Goal: Task Accomplishment & Management: Manage account settings

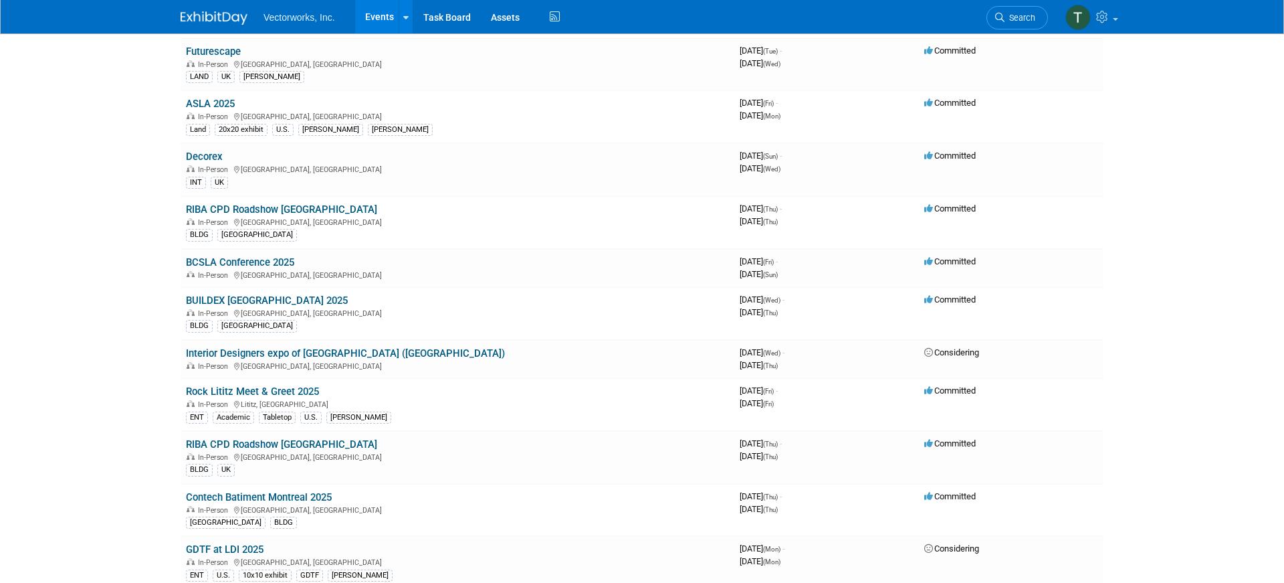
scroll to position [125, 0]
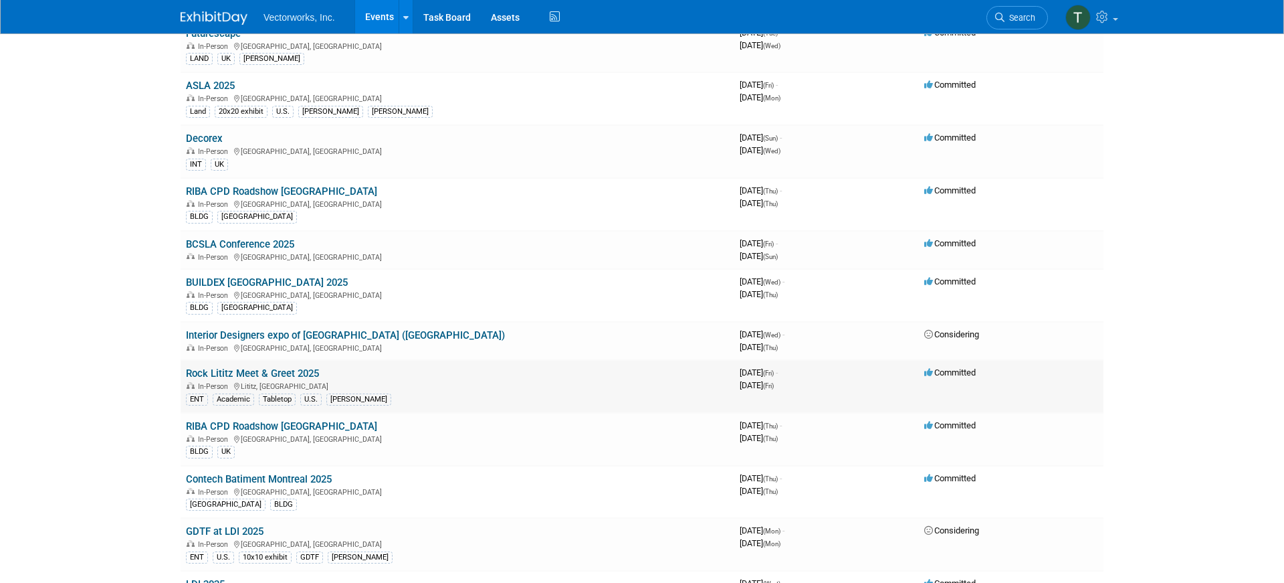
click at [257, 373] on link "Rock Lititz Meet & Greet 2025" at bounding box center [252, 373] width 133 height 12
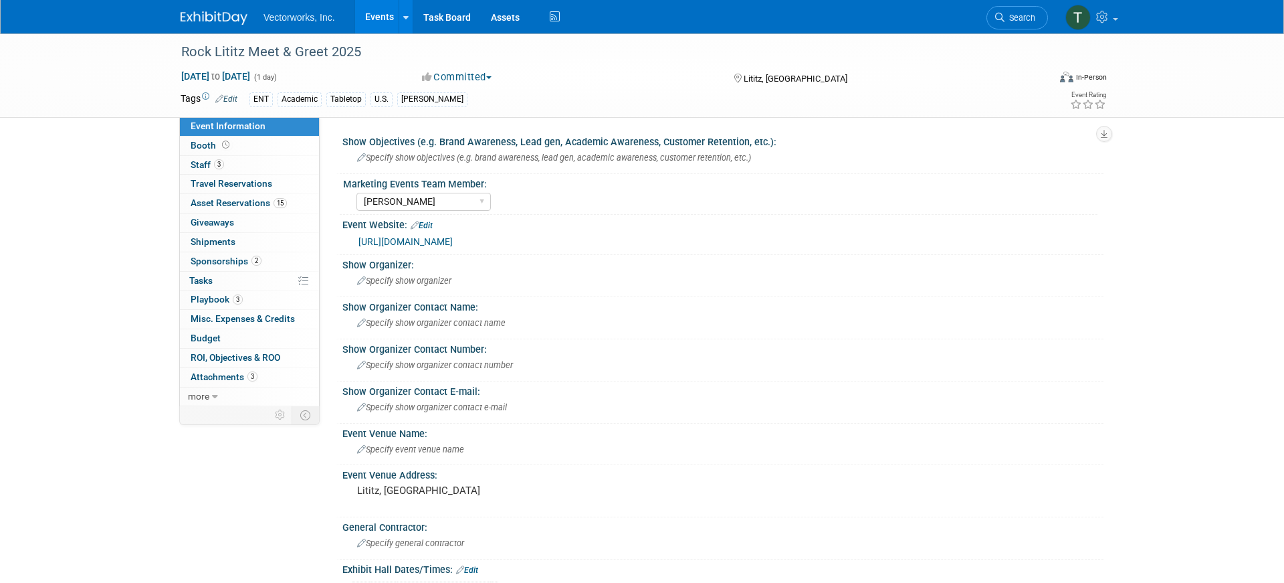
select select "[PERSON_NAME]"
click at [207, 166] on span "Staff 3" at bounding box center [207, 164] width 33 height 11
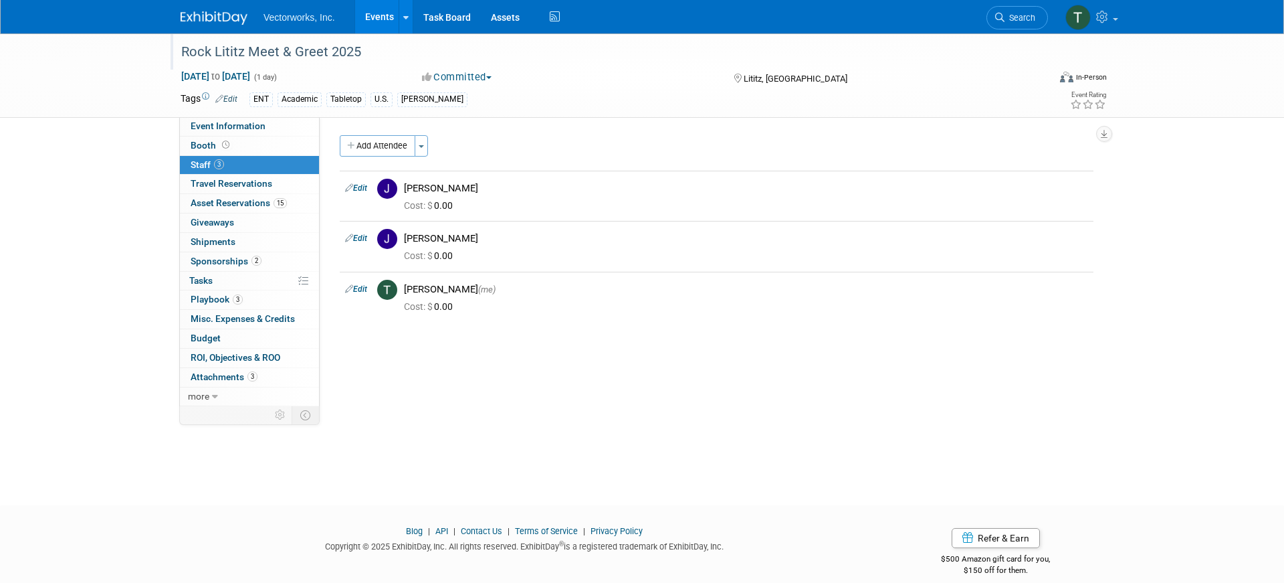
click at [316, 56] on div "Rock Lititz Meet & Greet 2025" at bounding box center [602, 52] width 851 height 24
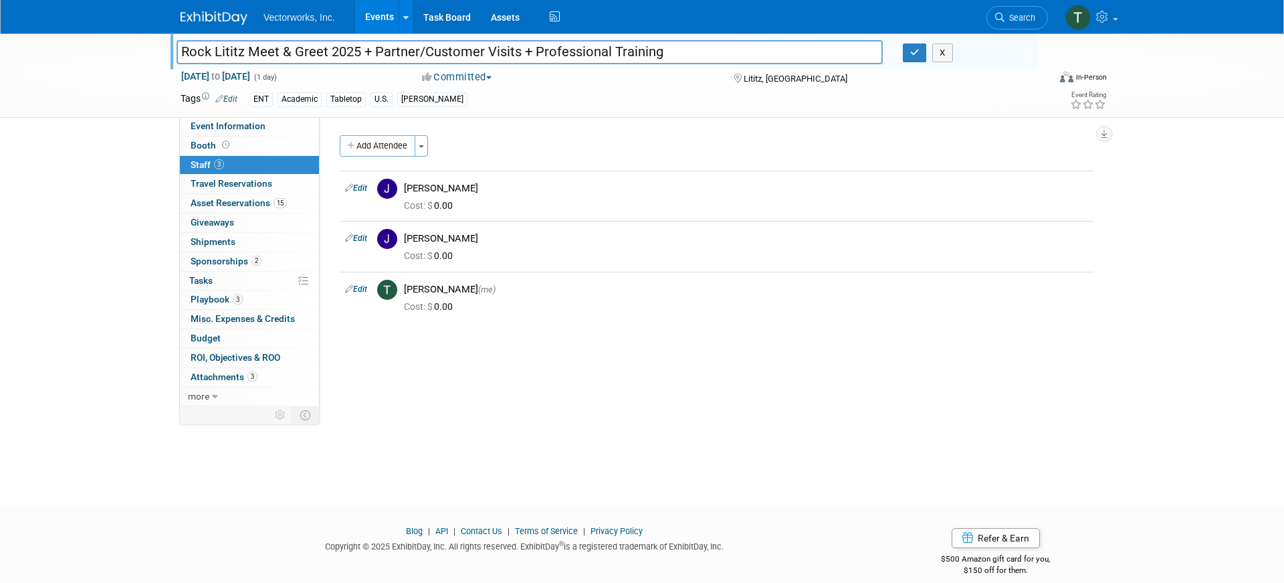
type input "Rock Lititz Meet & Greet 2025 + Partner/Customer Visits + Professional Training"
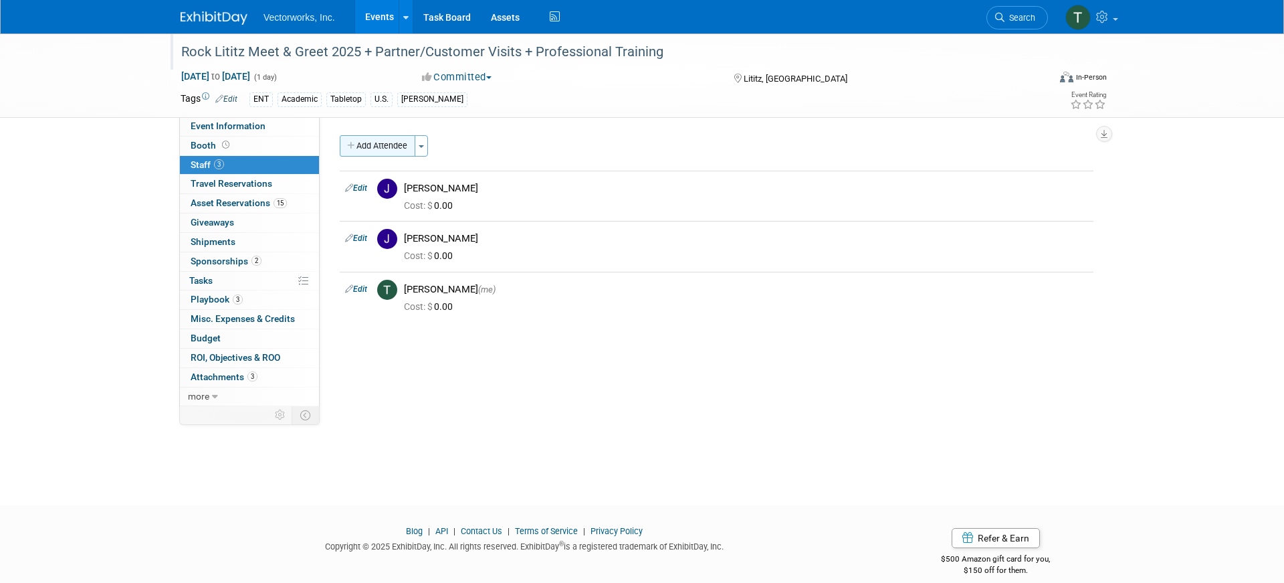
click at [377, 145] on button "Add Attendee" at bounding box center [378, 145] width 76 height 21
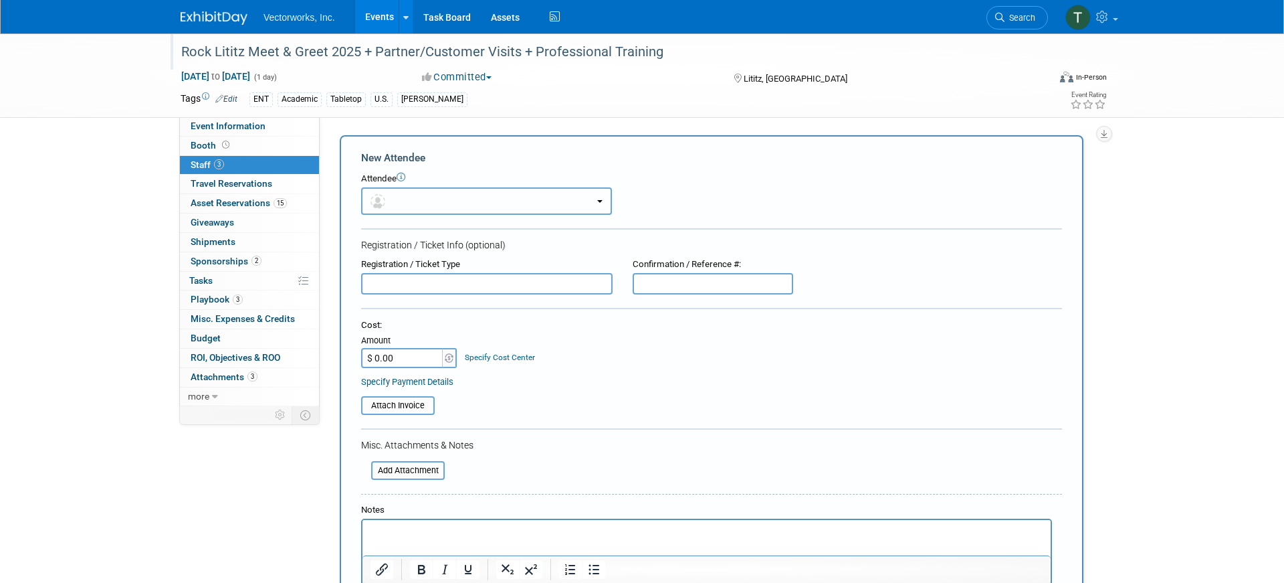
click at [416, 197] on button "button" at bounding box center [486, 200] width 251 height 27
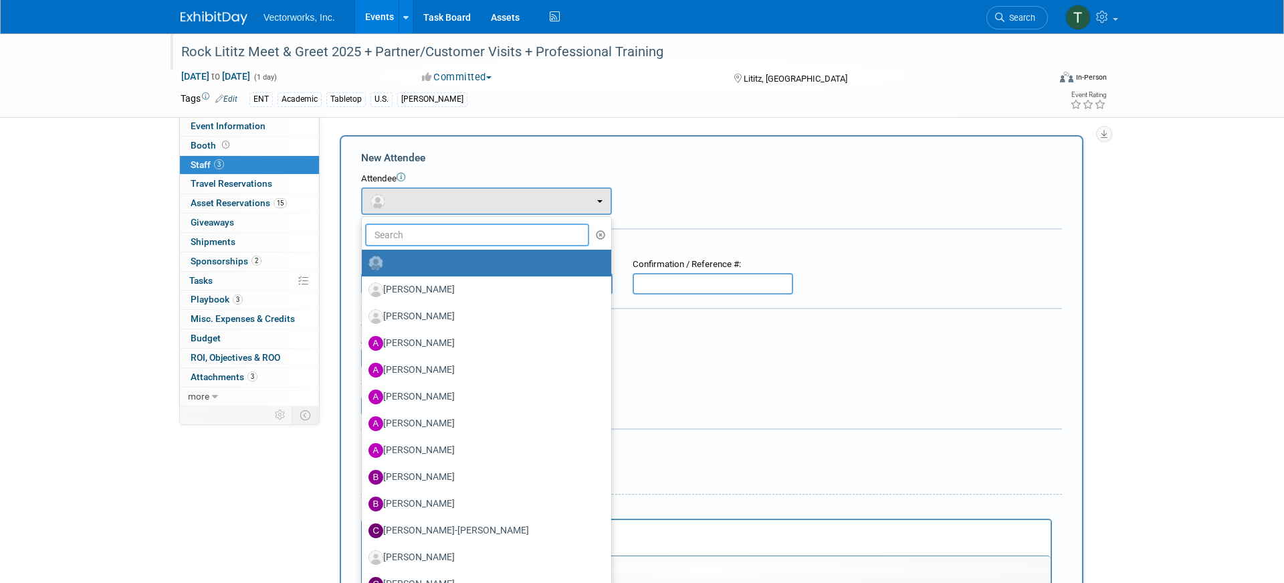
click at [420, 238] on input "text" at bounding box center [477, 234] width 224 height 23
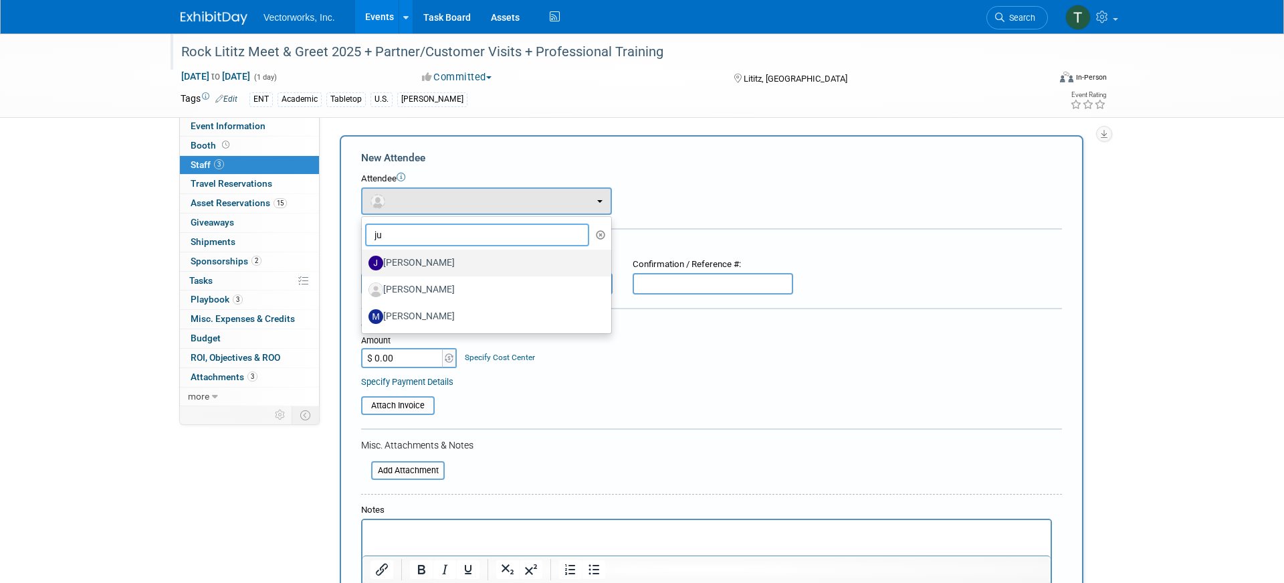
type input "ju"
click at [419, 270] on label "[PERSON_NAME]" at bounding box center [483, 262] width 229 height 21
click at [364, 266] on input "[PERSON_NAME]" at bounding box center [359, 261] width 9 height 9
select select "824585d3-c69c-411d-84f6-d3b779492285"
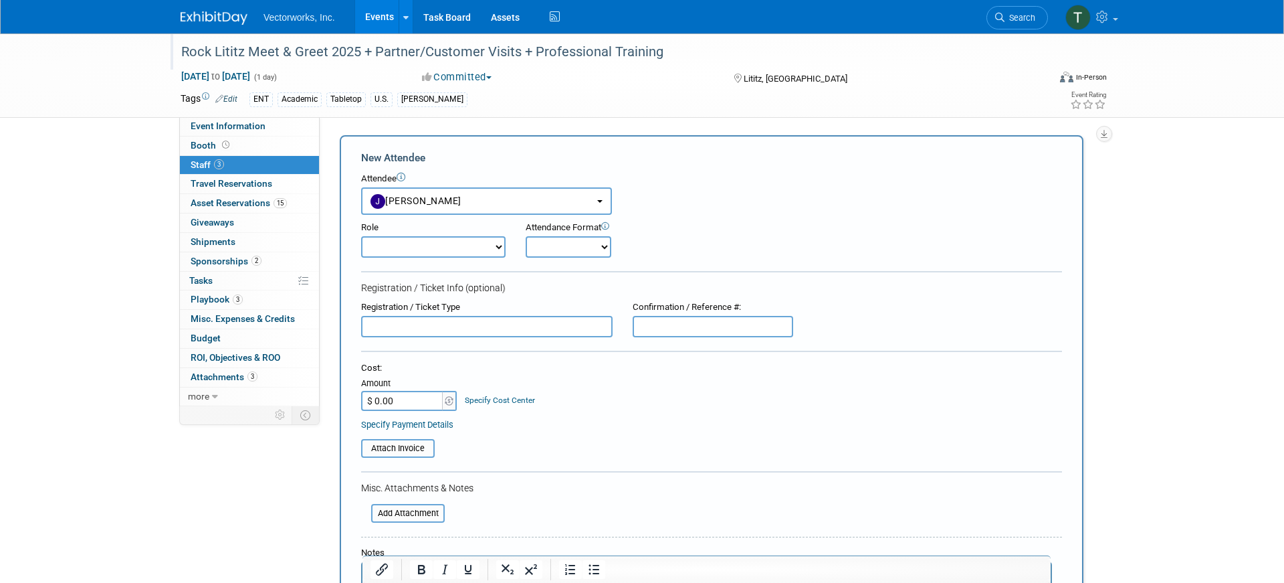
click at [427, 245] on select "Demonstrator Host Partner Relations Planner Presenter Press Management Sales Re…" at bounding box center [433, 246] width 144 height 21
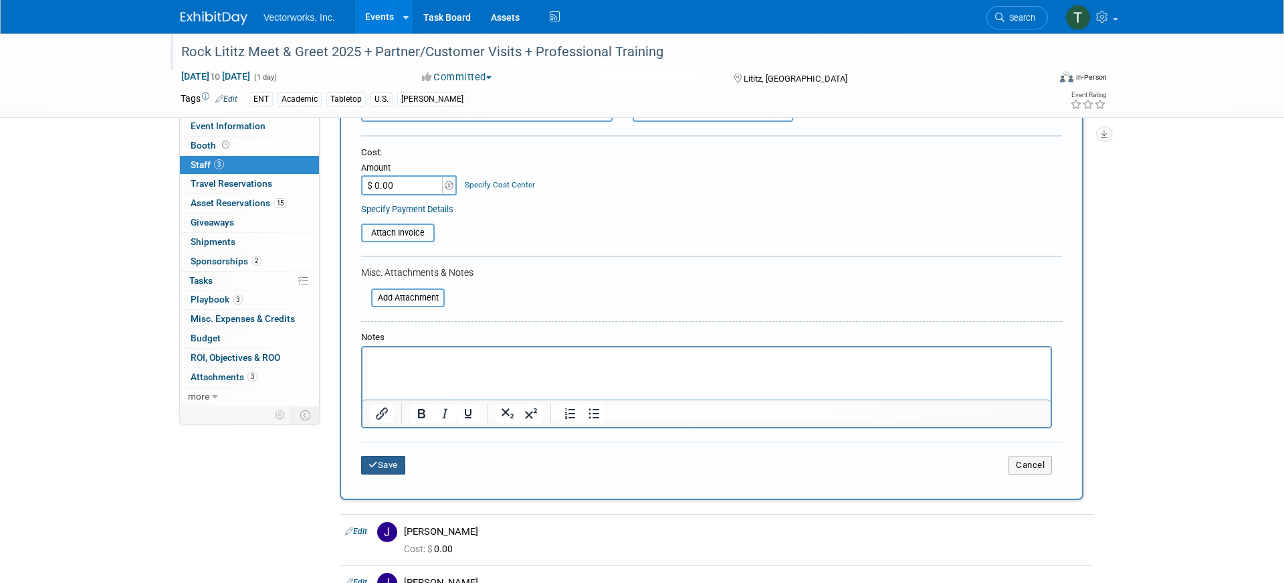
click at [389, 461] on button "Save" at bounding box center [383, 464] width 44 height 19
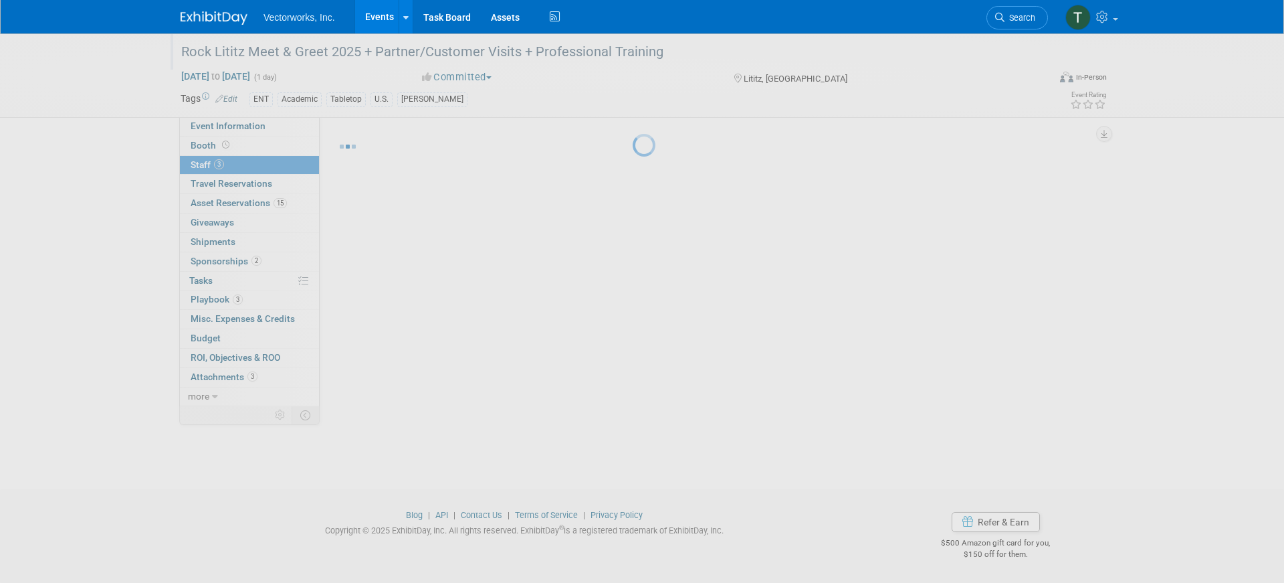
scroll to position [15, 0]
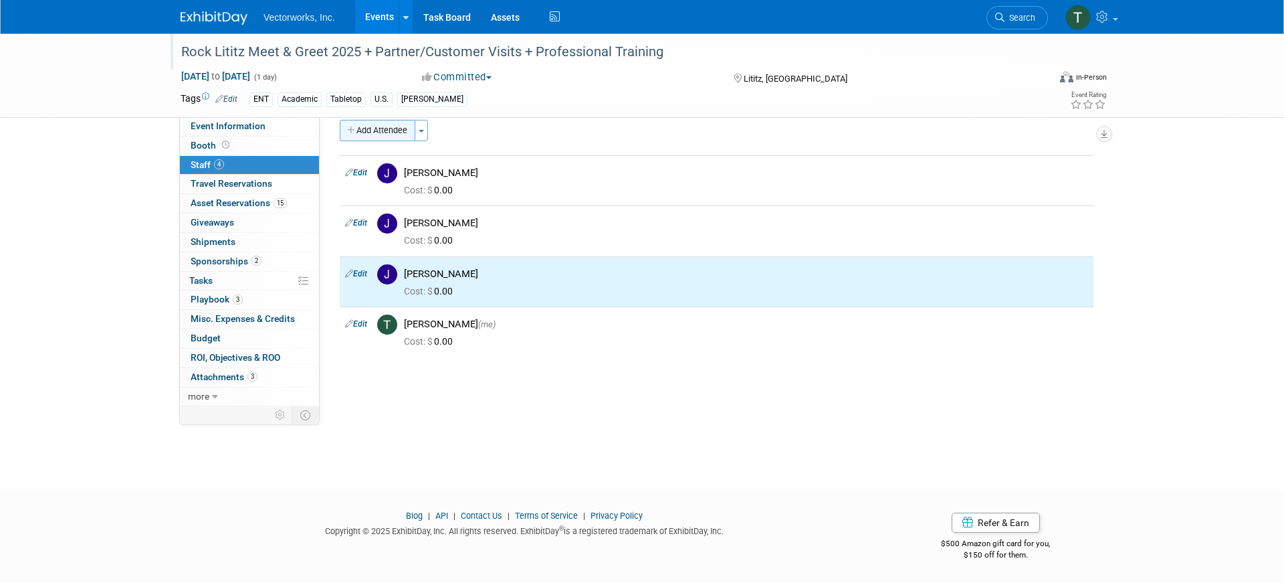
click at [403, 128] on button "Add Attendee" at bounding box center [378, 130] width 76 height 21
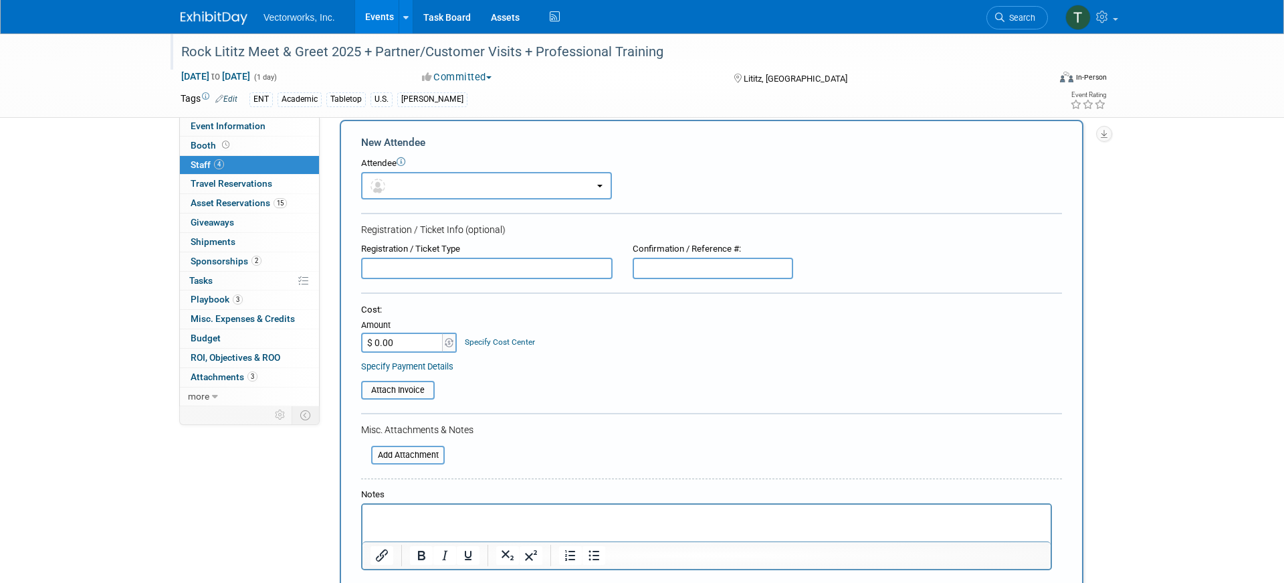
scroll to position [0, 0]
click at [457, 181] on button "button" at bounding box center [486, 185] width 251 height 27
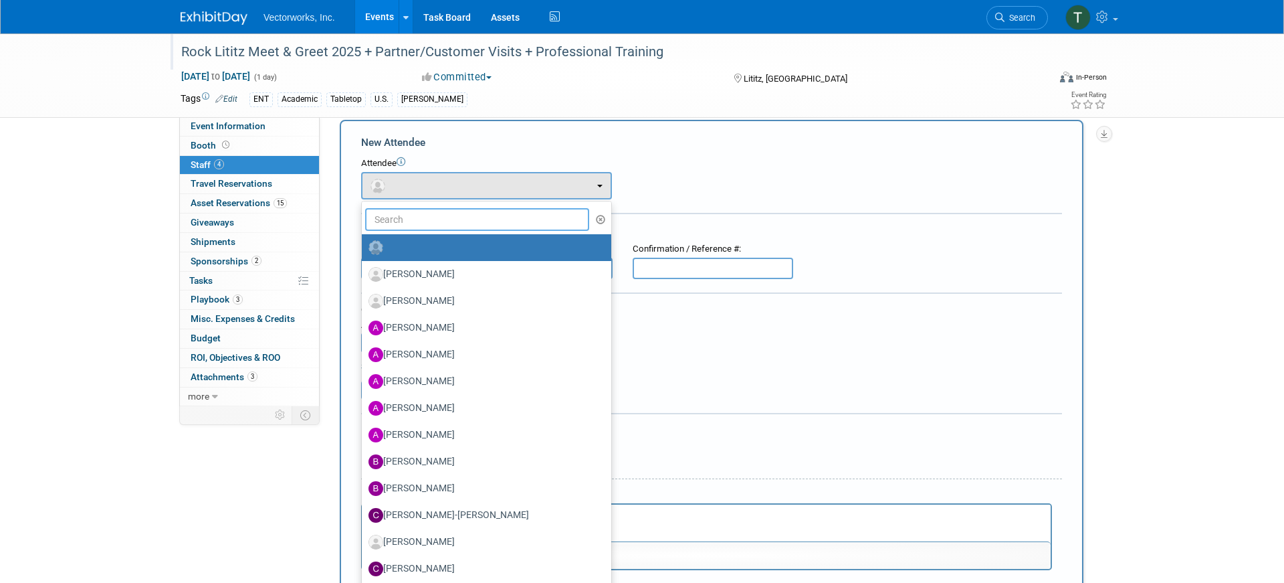
click at [430, 221] on input "text" at bounding box center [477, 219] width 224 height 23
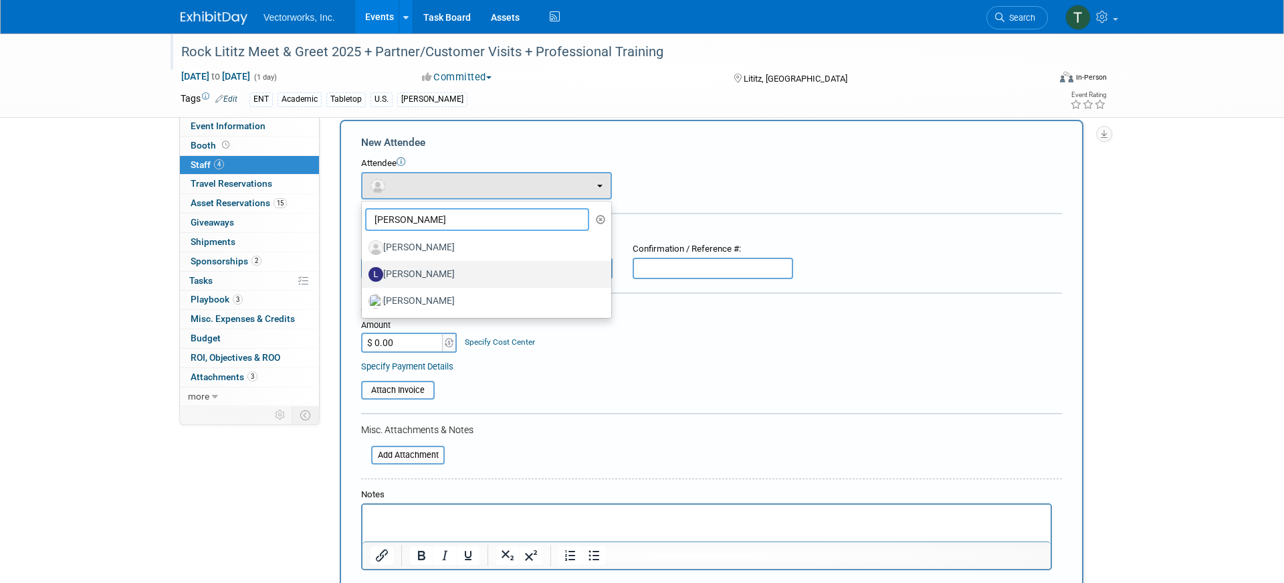
type input "[PERSON_NAME]"
click at [426, 268] on label "[PERSON_NAME]" at bounding box center [483, 274] width 229 height 21
click at [364, 268] on input "[PERSON_NAME]" at bounding box center [359, 272] width 9 height 9
select select "851d8b20-c4ba-42df-a19e-20e39323d9cd"
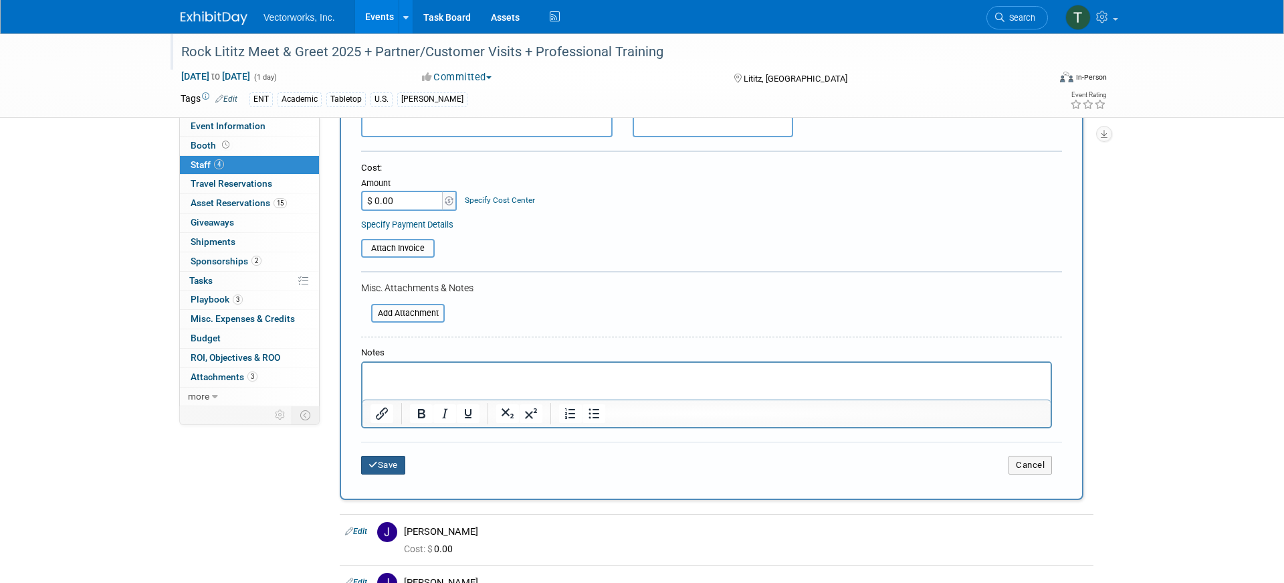
click at [387, 467] on button "Save" at bounding box center [383, 464] width 44 height 19
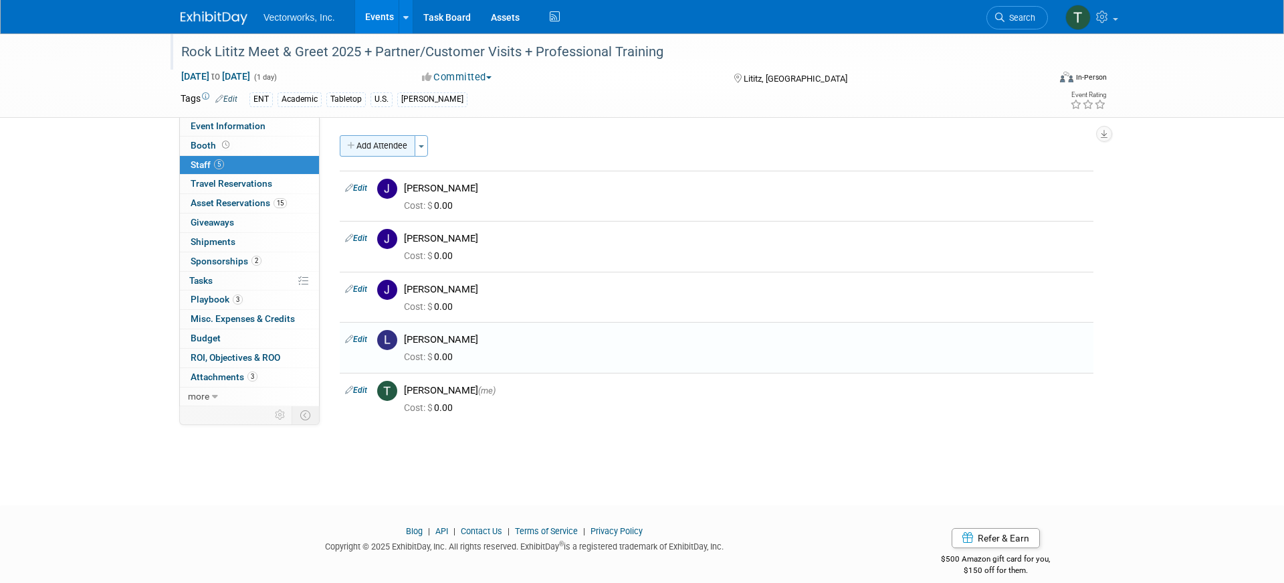
click at [388, 146] on button "Add Attendee" at bounding box center [378, 145] width 76 height 21
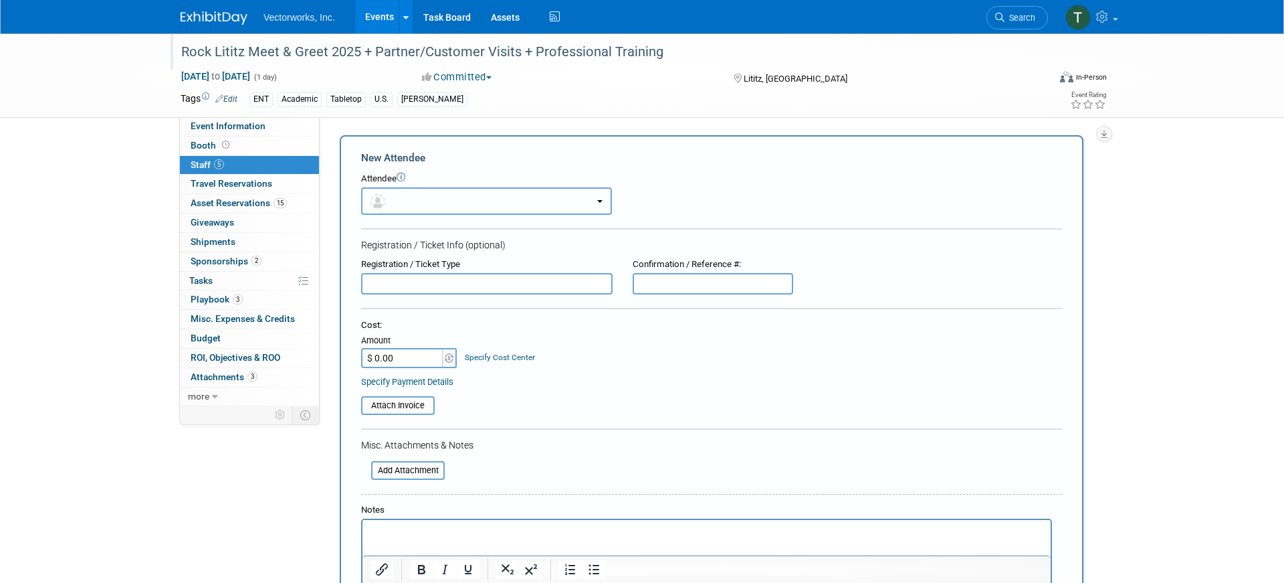
click at [407, 201] on button "button" at bounding box center [486, 200] width 251 height 27
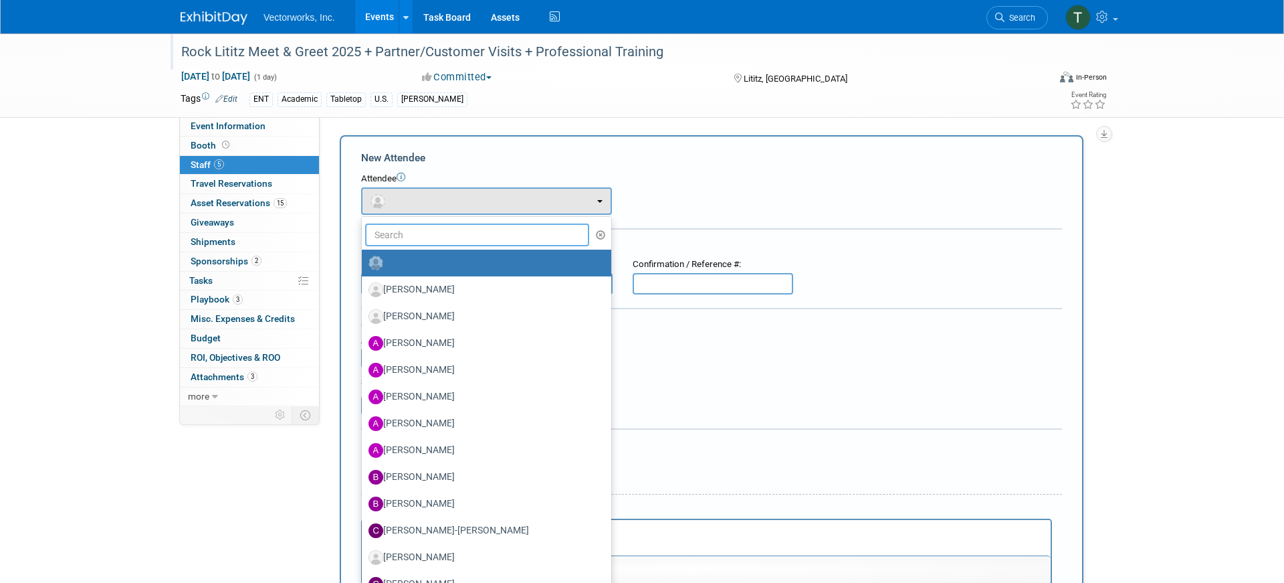
click at [420, 235] on input "text" at bounding box center [477, 234] width 224 height 23
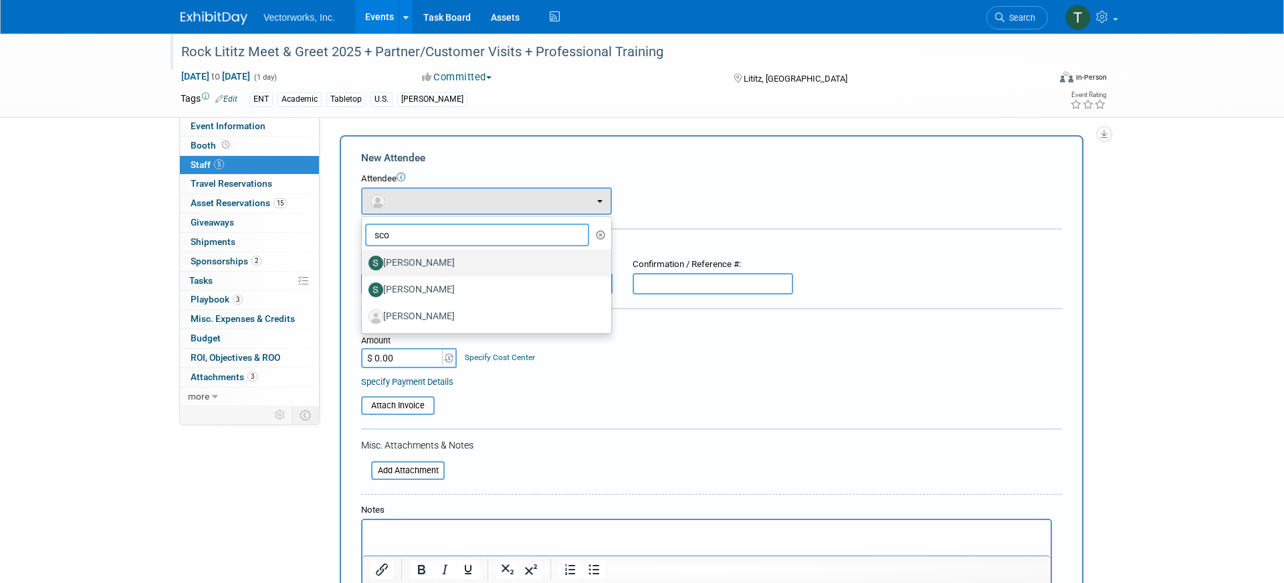
type input "sco"
click at [409, 259] on label "[PERSON_NAME]" at bounding box center [483, 262] width 229 height 21
click at [364, 259] on input "[PERSON_NAME]" at bounding box center [359, 261] width 9 height 9
select select "0521cc5a-83d1-422e-8edc-963a2b5f41d2"
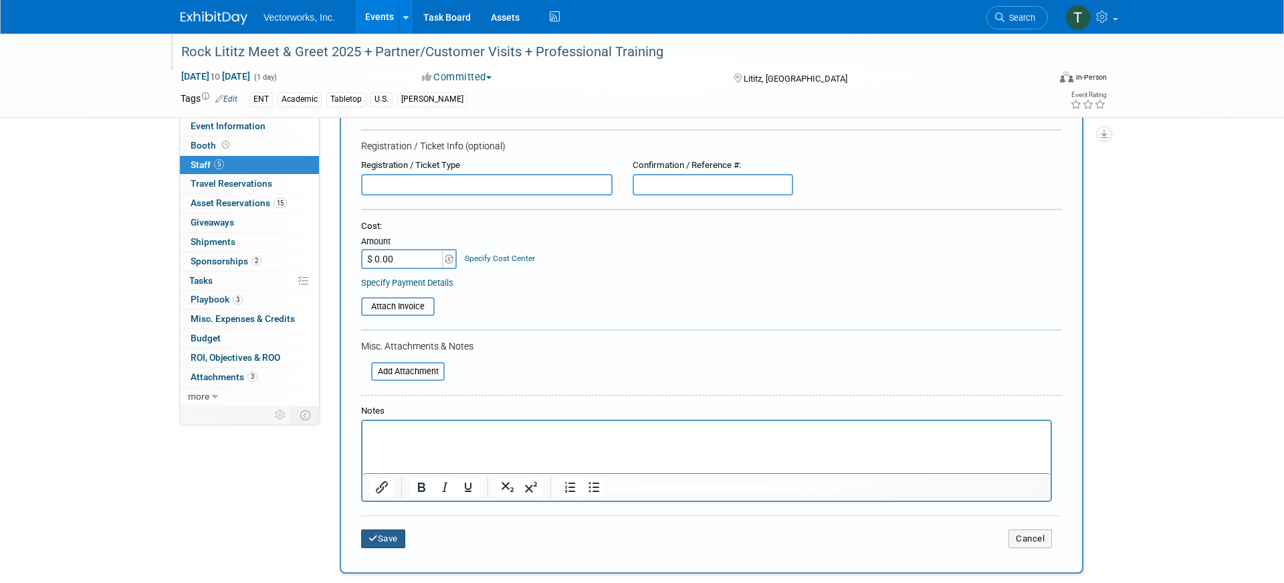
click at [387, 542] on button "Save" at bounding box center [383, 538] width 44 height 19
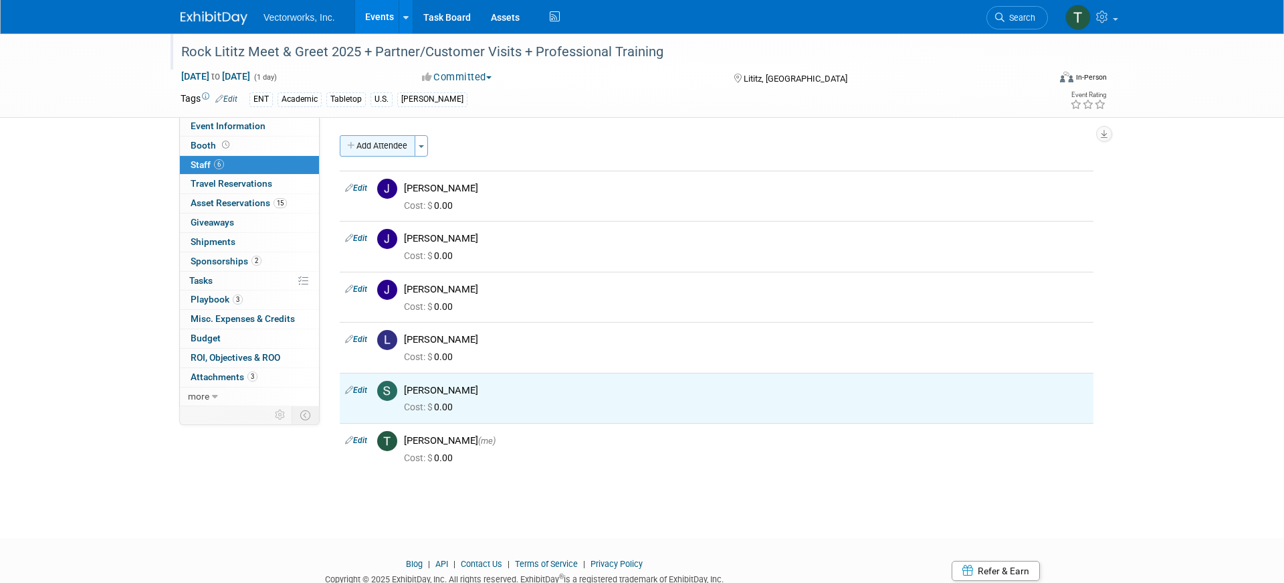
click at [395, 141] on button "Add Attendee" at bounding box center [378, 145] width 76 height 21
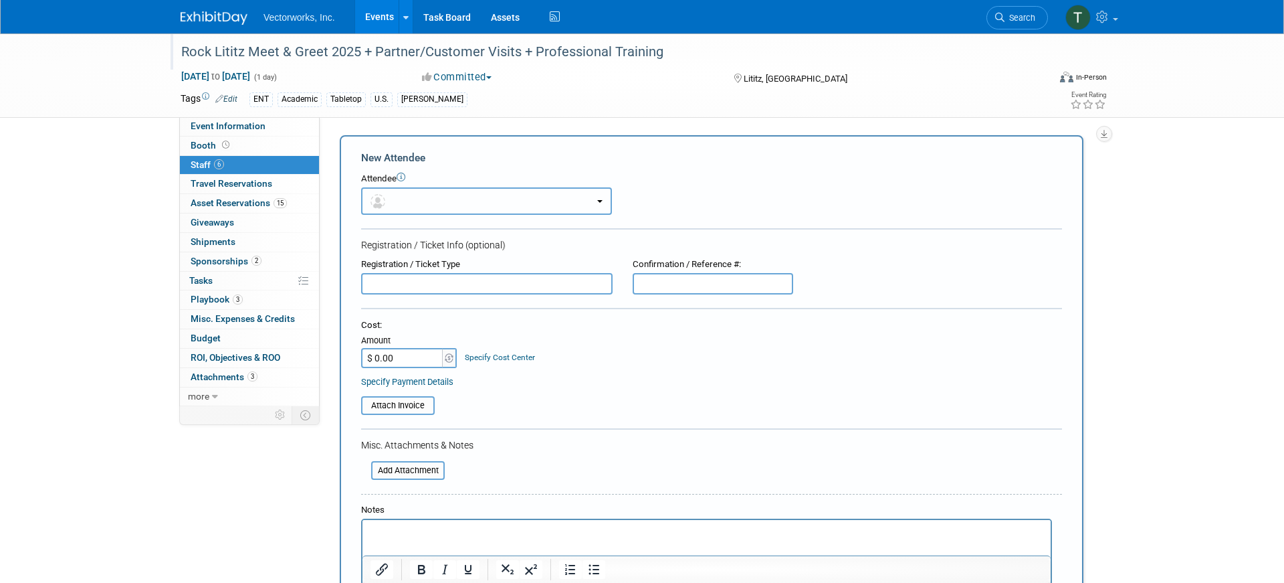
click at [407, 207] on button "button" at bounding box center [486, 200] width 251 height 27
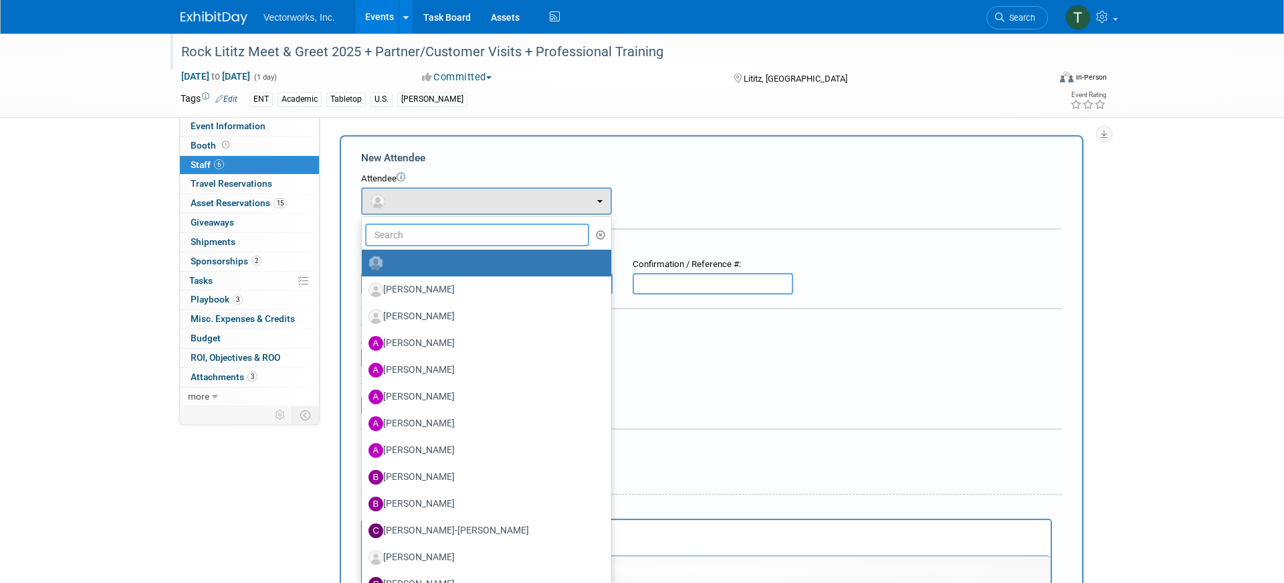
click at [408, 232] on input "text" at bounding box center [477, 234] width 224 height 23
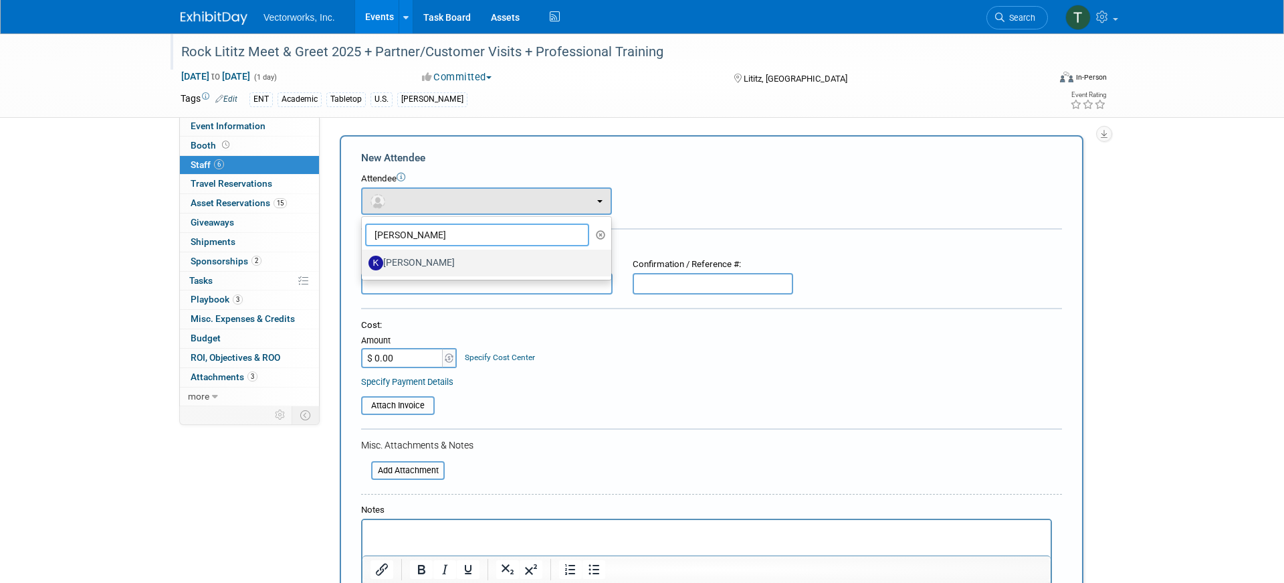
type input "[PERSON_NAME]"
click at [418, 264] on label "[PERSON_NAME]" at bounding box center [483, 262] width 229 height 21
click at [364, 264] on input "[PERSON_NAME]" at bounding box center [359, 261] width 9 height 9
select select "dc971cc6-d0ce-4f6c-8403-7580f45a4bd6"
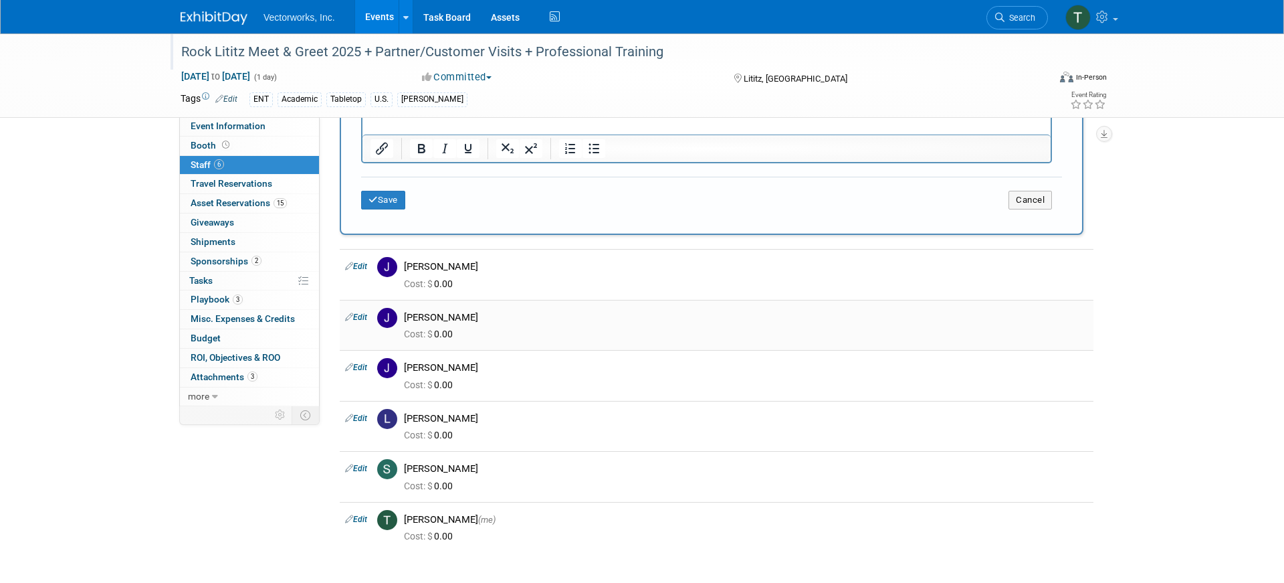
scroll to position [469, 0]
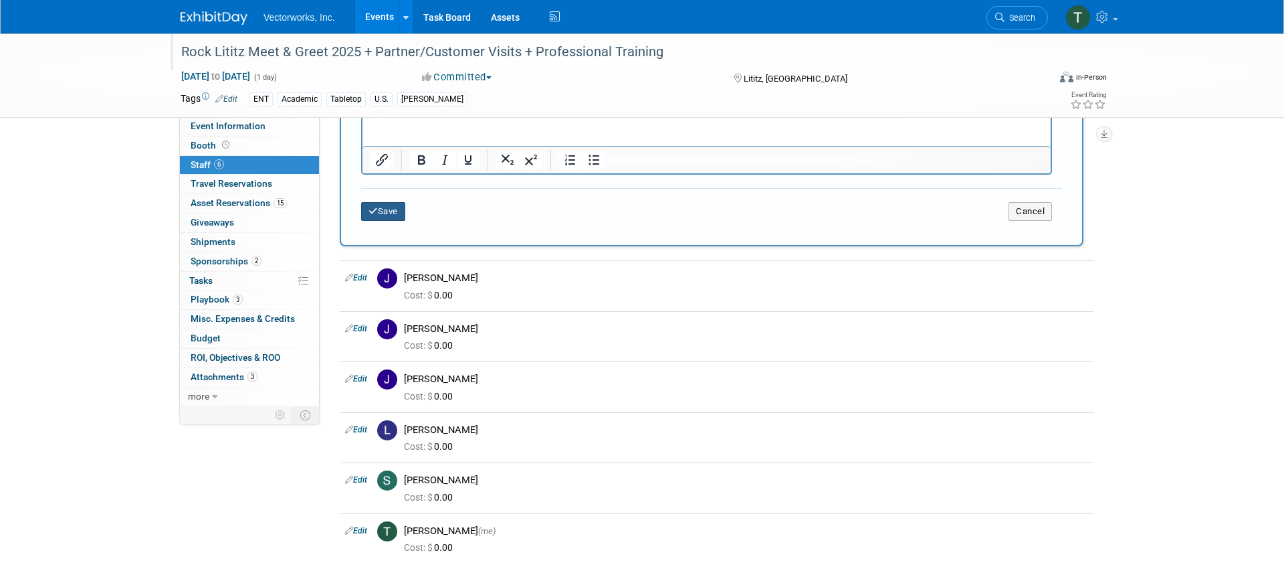
click at [384, 212] on button "Save" at bounding box center [383, 211] width 44 height 19
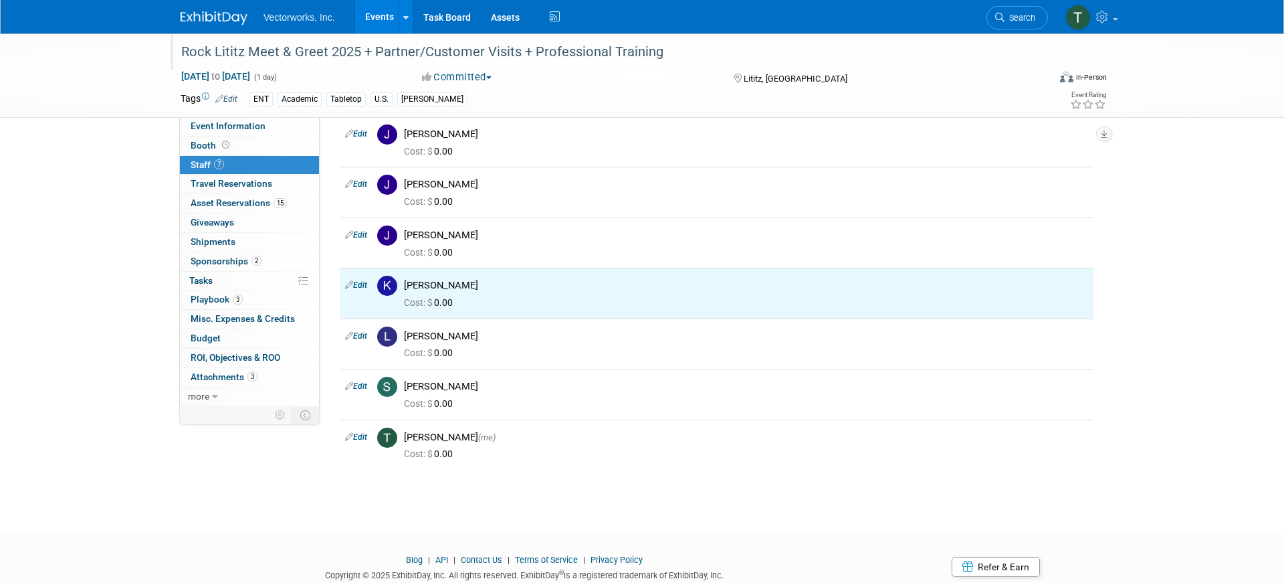
scroll to position [0, 0]
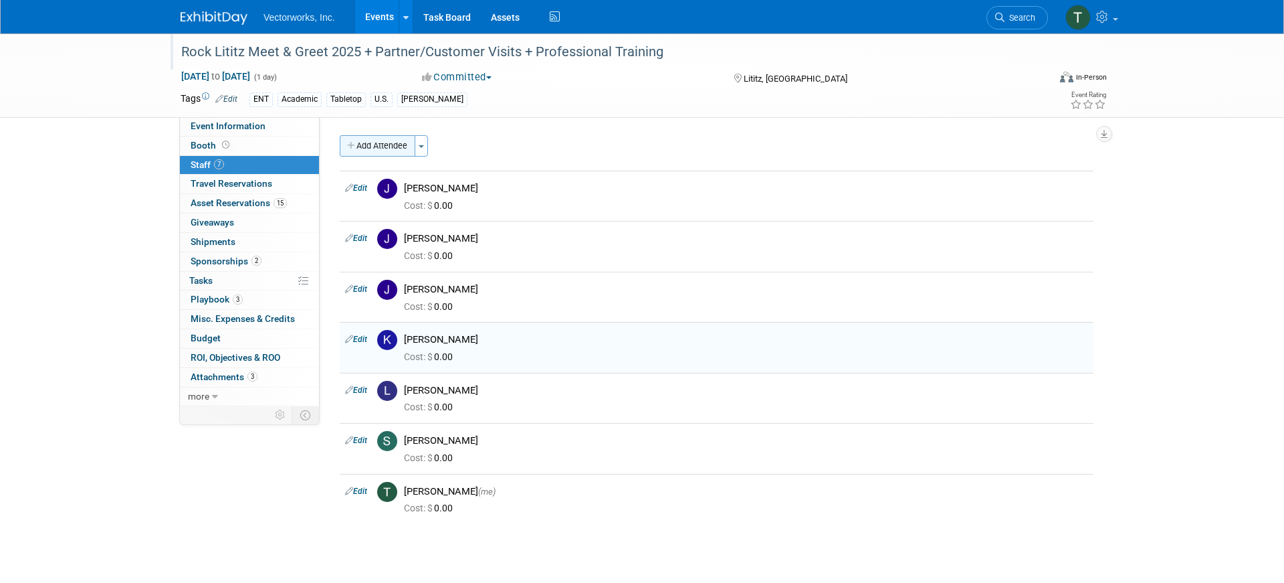
click at [386, 146] on button "Add Attendee" at bounding box center [378, 145] width 76 height 21
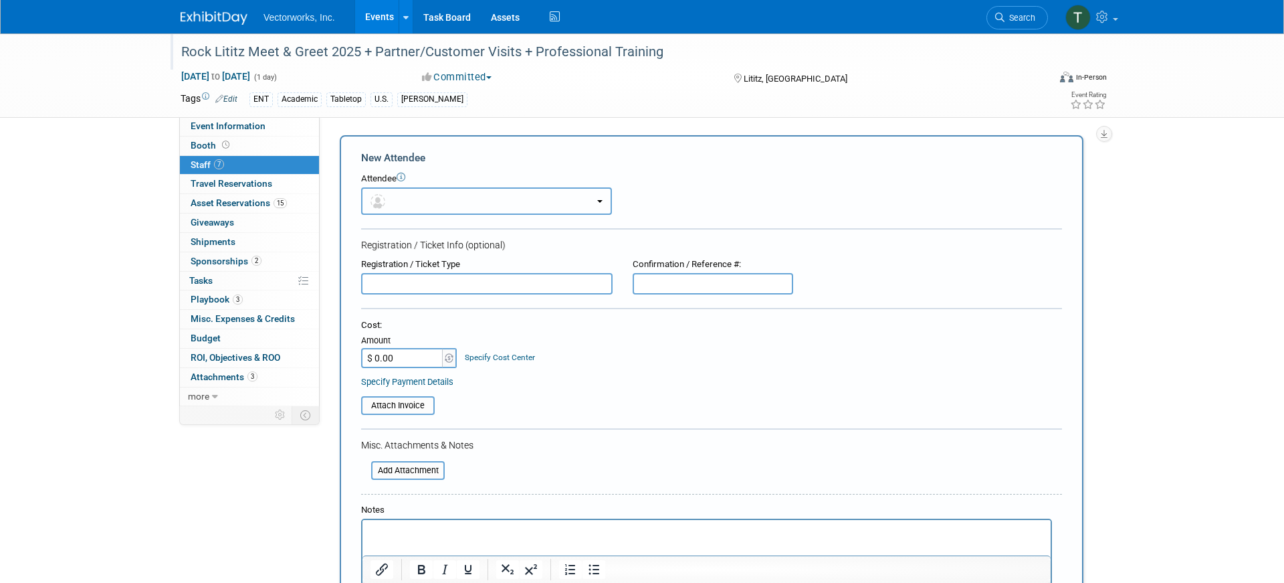
click at [421, 202] on button "button" at bounding box center [486, 200] width 251 height 27
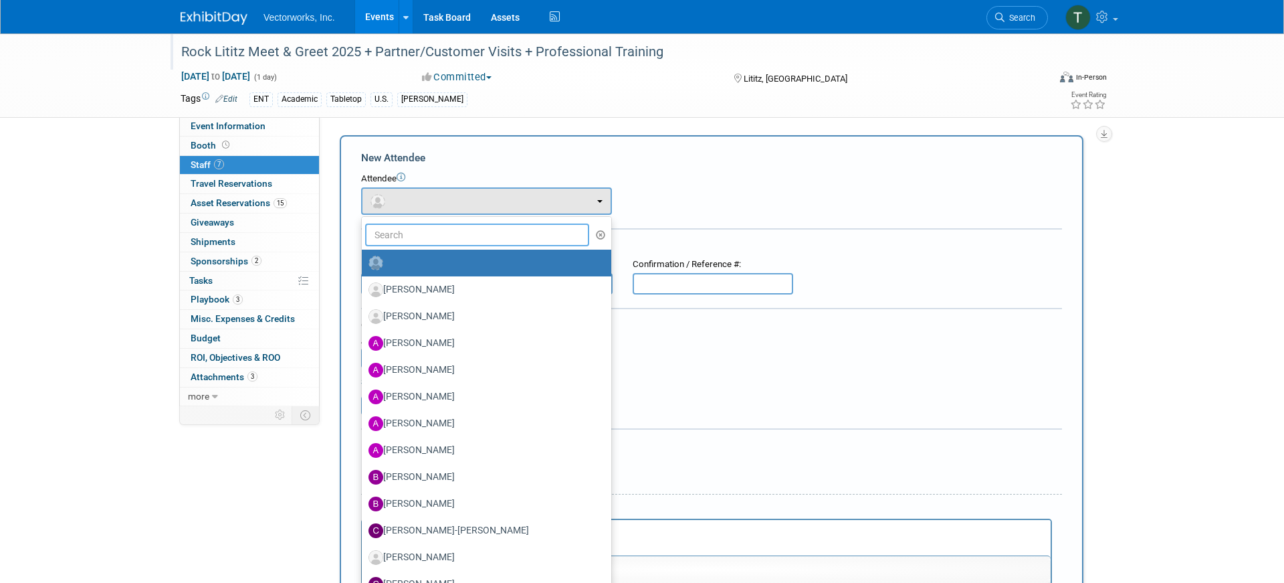
click at [416, 237] on input "text" at bounding box center [477, 234] width 224 height 23
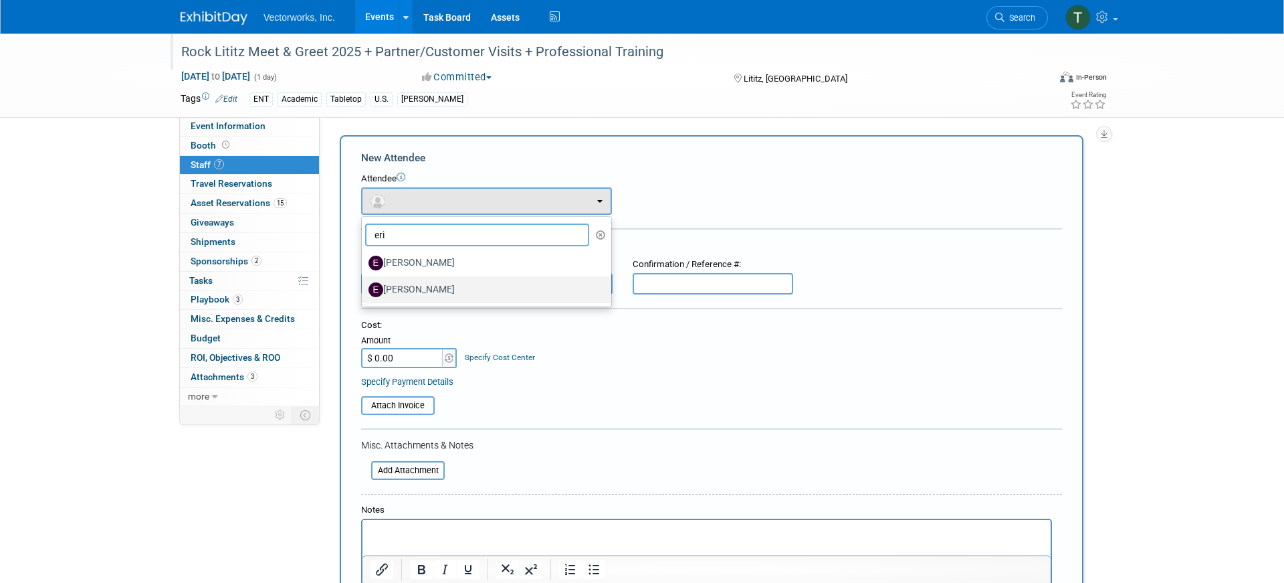
type input "eri"
click at [416, 288] on label "[PERSON_NAME]" at bounding box center [483, 289] width 229 height 21
click at [364, 288] on input "[PERSON_NAME]" at bounding box center [359, 288] width 9 height 9
select select "e5c08c72-5294-465e-8d99-fe181aa7ffff"
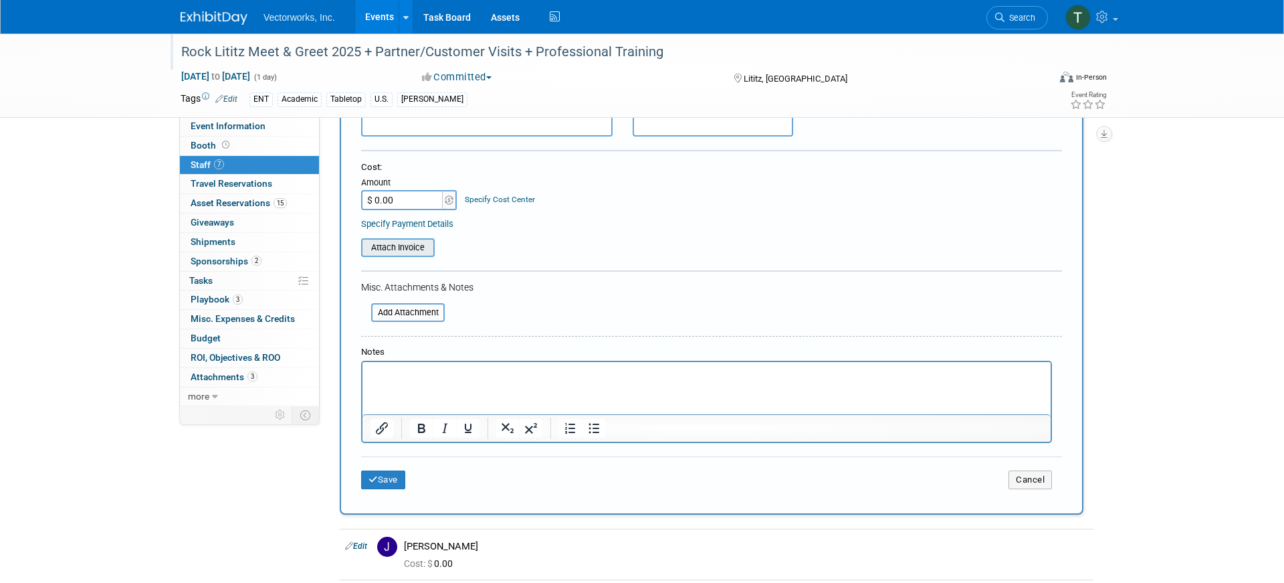
scroll to position [298, 0]
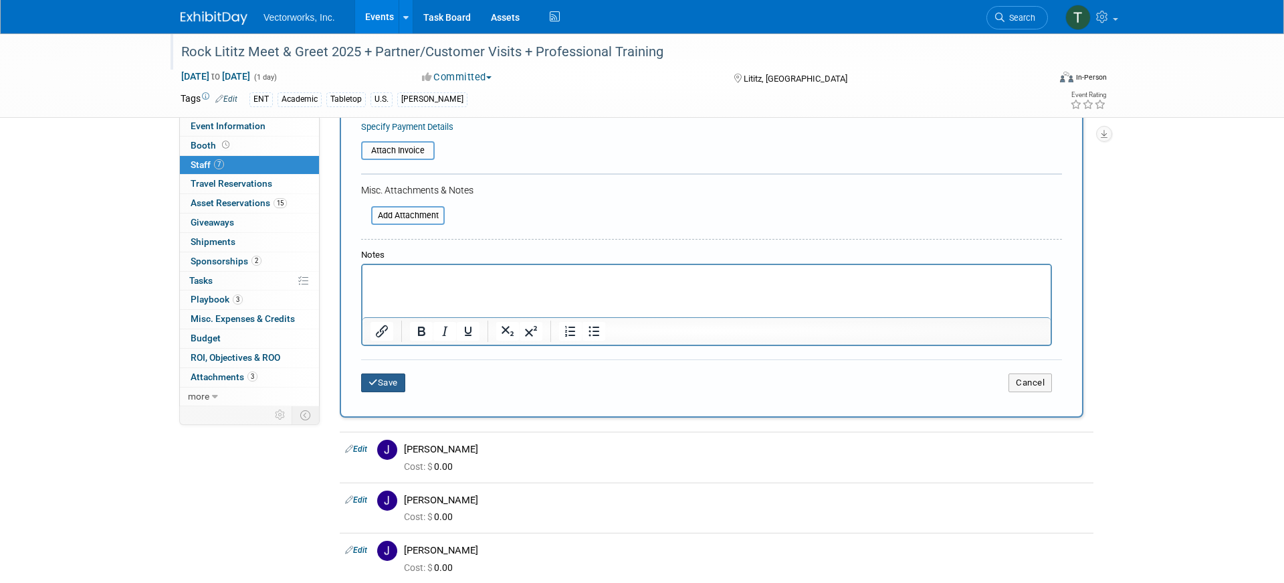
click at [382, 378] on button "Save" at bounding box center [383, 382] width 44 height 19
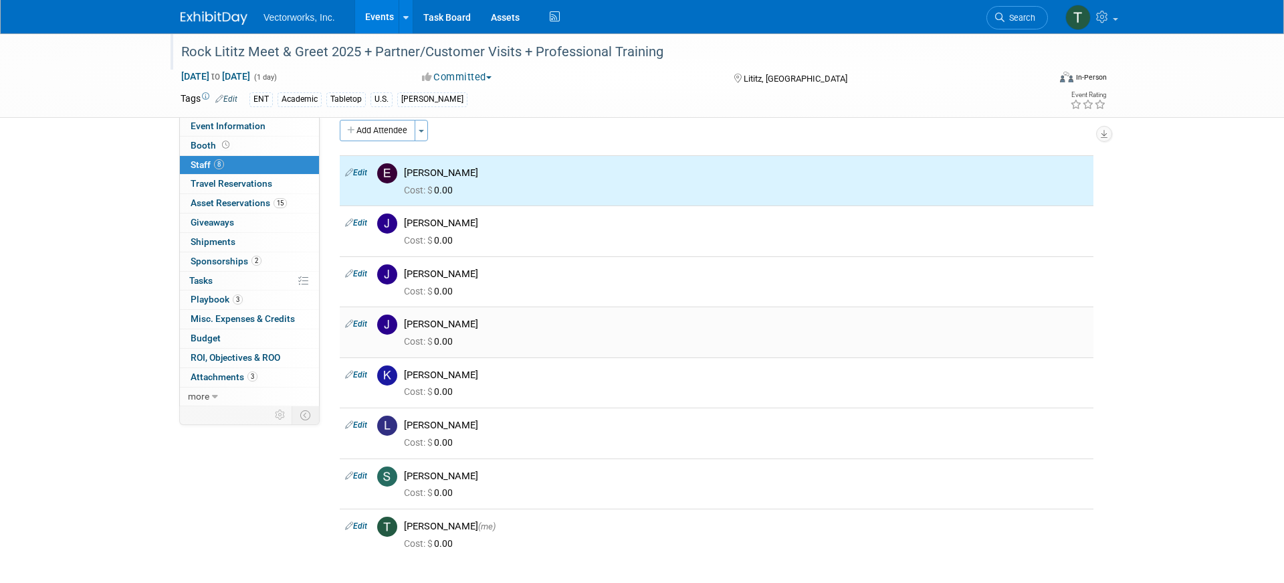
scroll to position [0, 0]
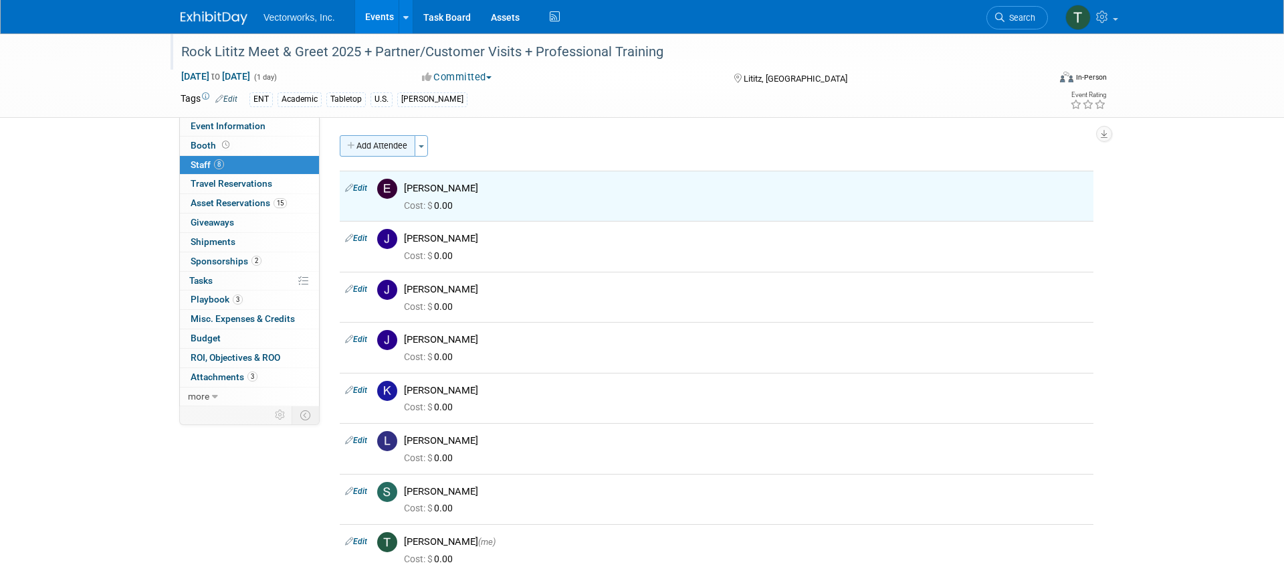
click at [396, 142] on button "Add Attendee" at bounding box center [378, 145] width 76 height 21
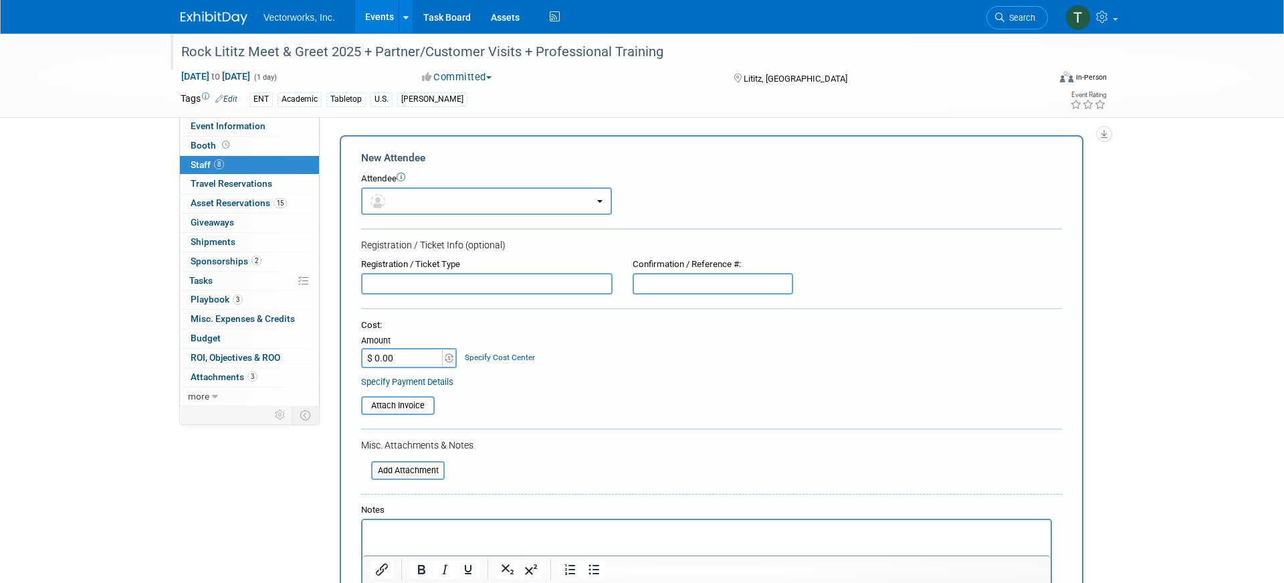
click at [422, 197] on button "button" at bounding box center [486, 200] width 251 height 27
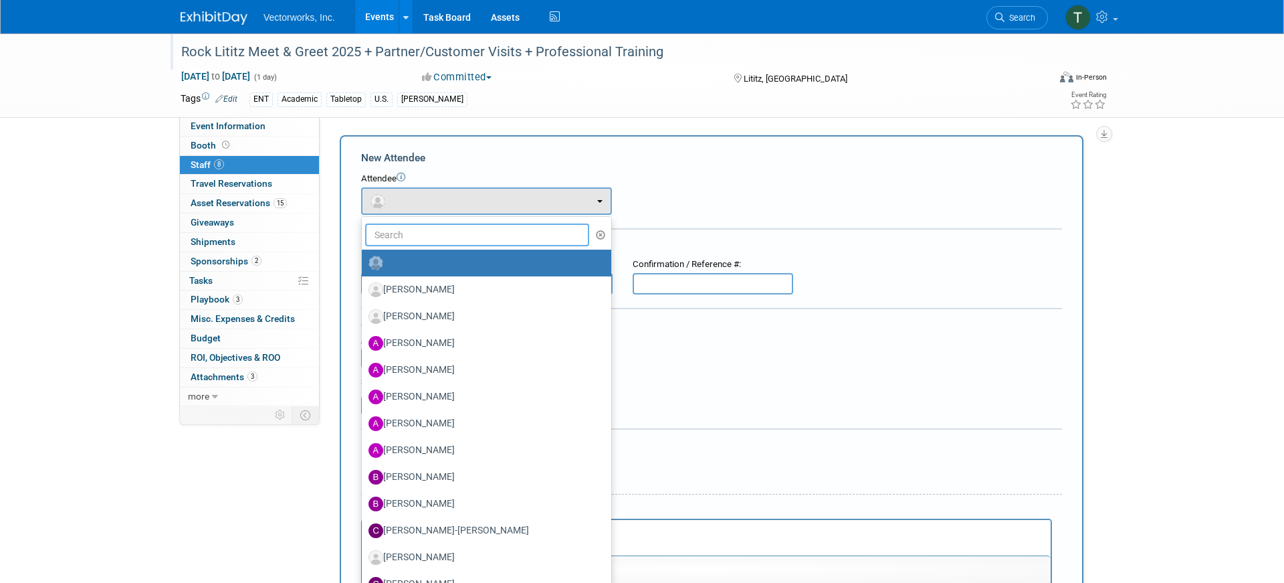
click at [418, 238] on input "text" at bounding box center [477, 234] width 224 height 23
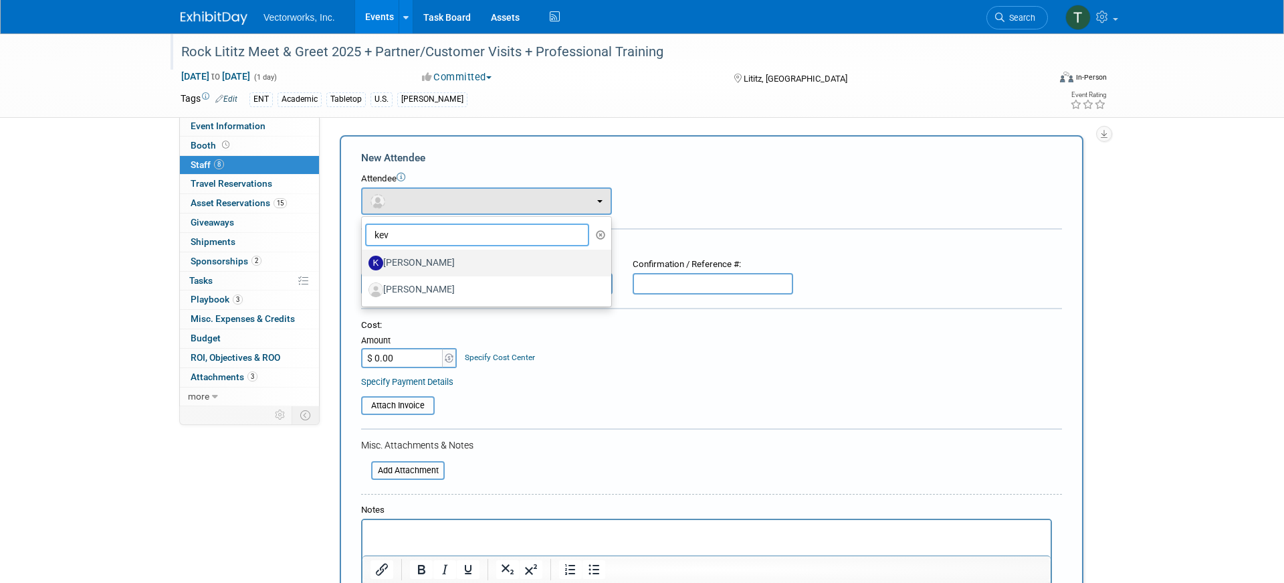
type input "kev"
click at [408, 264] on label "[PERSON_NAME]" at bounding box center [483, 262] width 229 height 21
click at [364, 264] on input "[PERSON_NAME]" at bounding box center [359, 261] width 9 height 9
select select "e019a870-3df4-44a1-942a-9a2996dbd433"
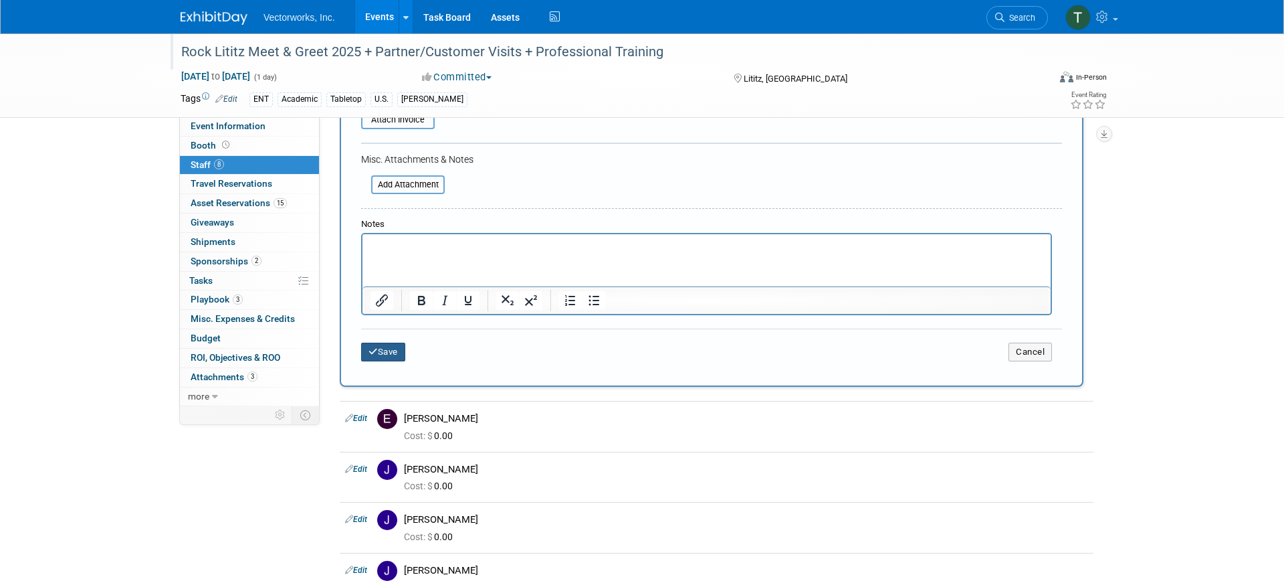
click at [385, 356] on button "Save" at bounding box center [383, 351] width 44 height 19
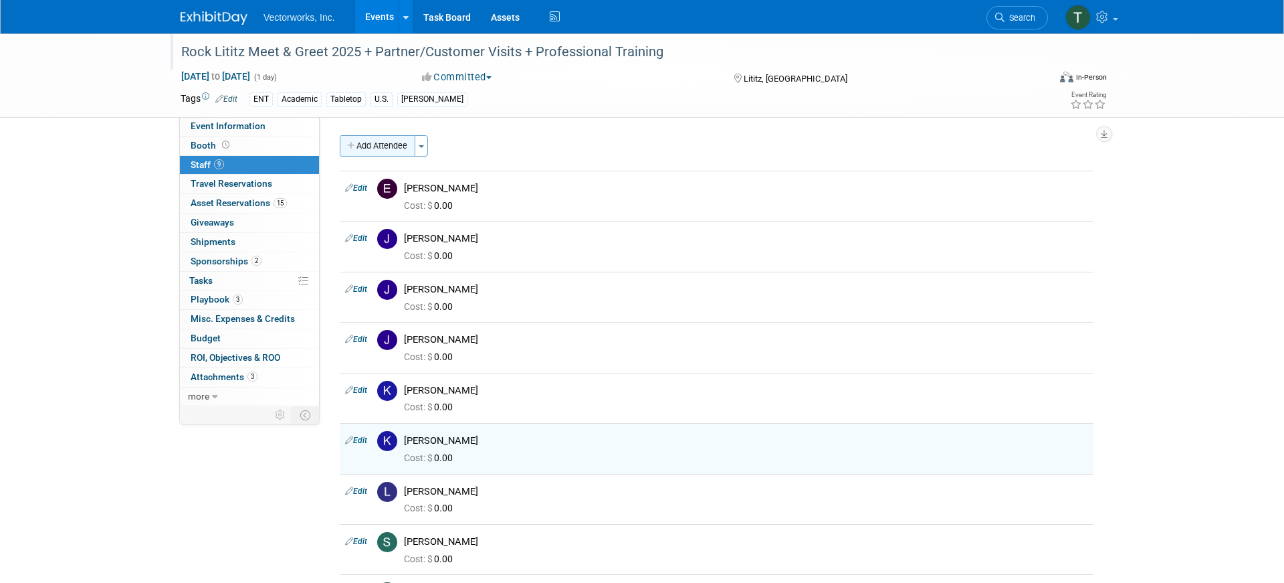
click at [394, 154] on button "Add Attendee" at bounding box center [378, 145] width 76 height 21
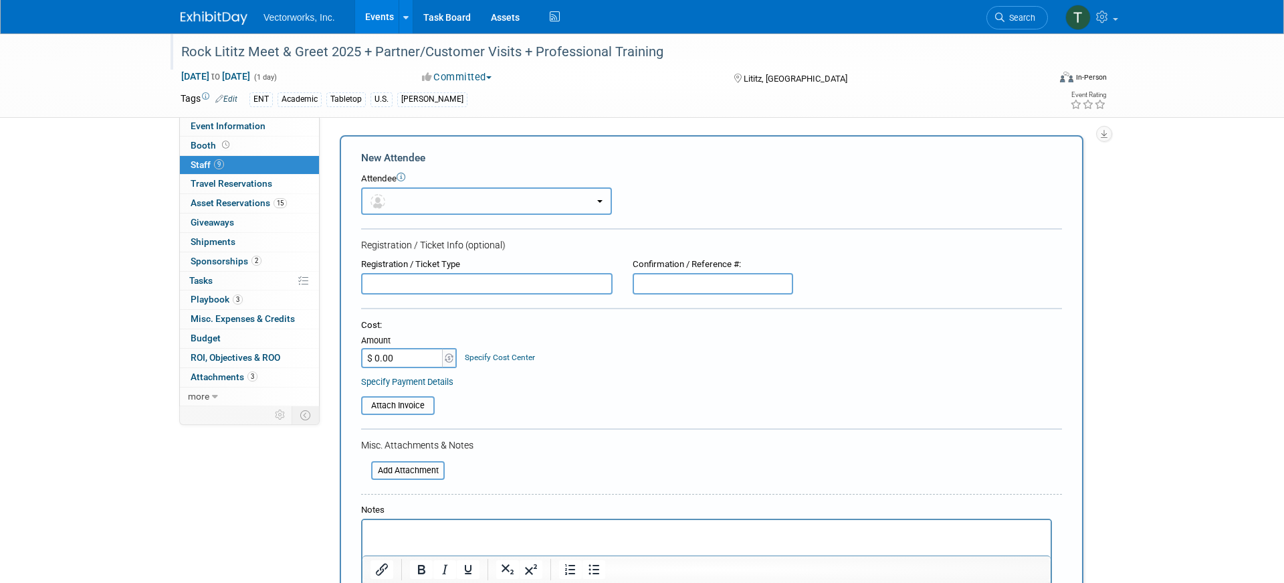
click at [404, 197] on button "button" at bounding box center [486, 200] width 251 height 27
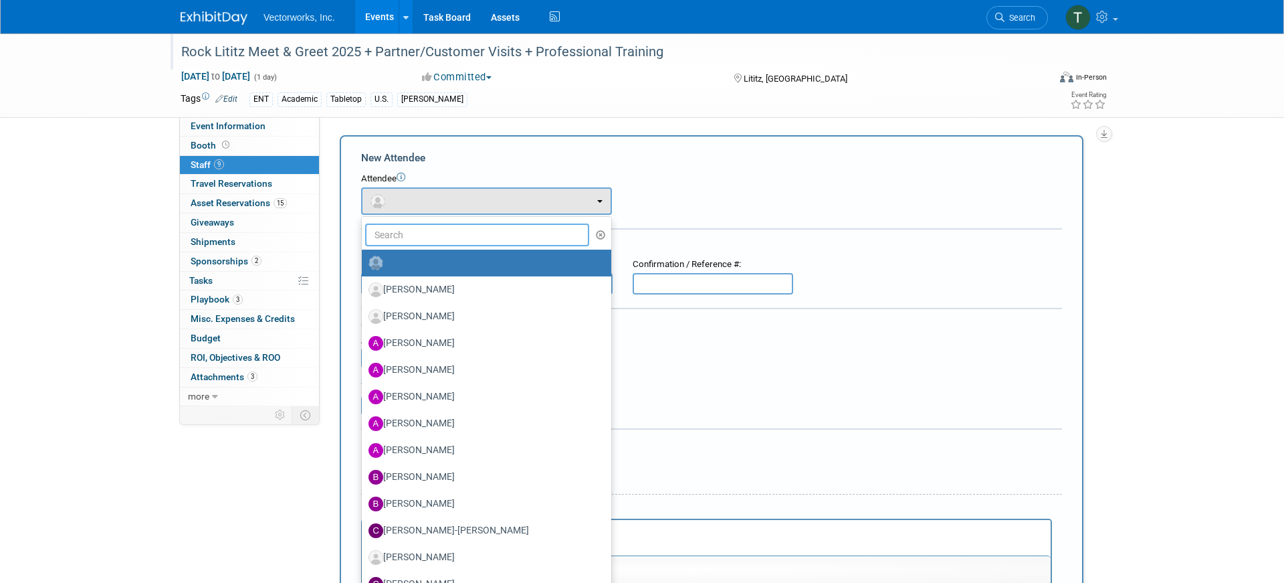
click at [414, 243] on input "text" at bounding box center [477, 234] width 224 height 23
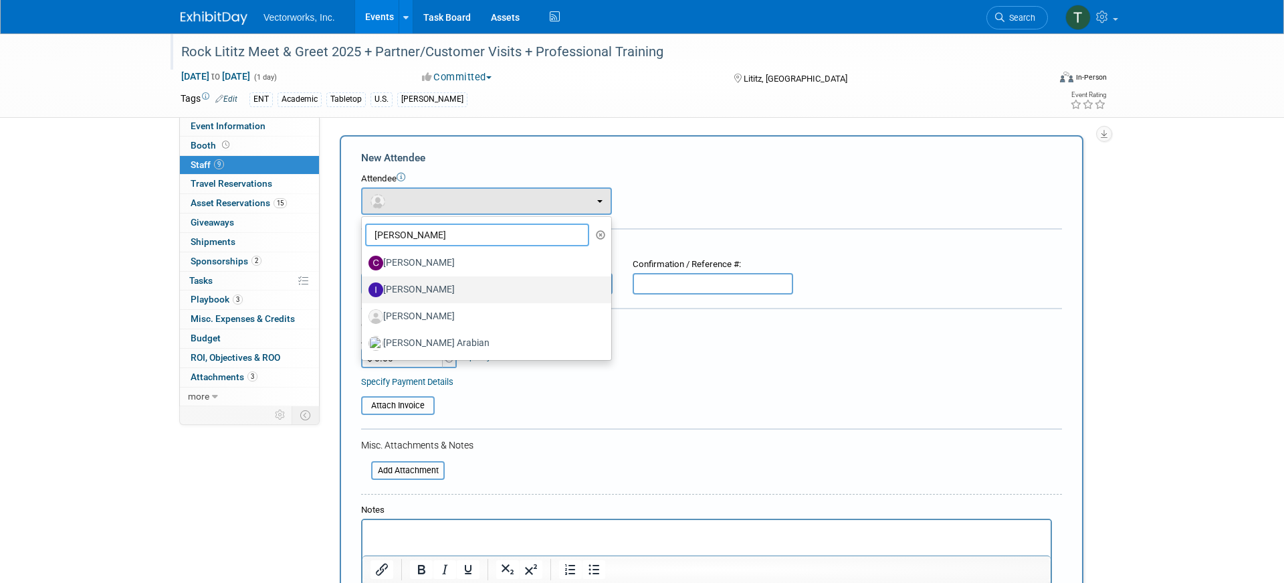
type input "[PERSON_NAME]"
click at [403, 288] on label "[PERSON_NAME]" at bounding box center [483, 289] width 229 height 21
click at [364, 288] on input "[PERSON_NAME]" at bounding box center [359, 288] width 9 height 9
select select "20738995-6f0e-435b-8b4f-d40f15eb929a"
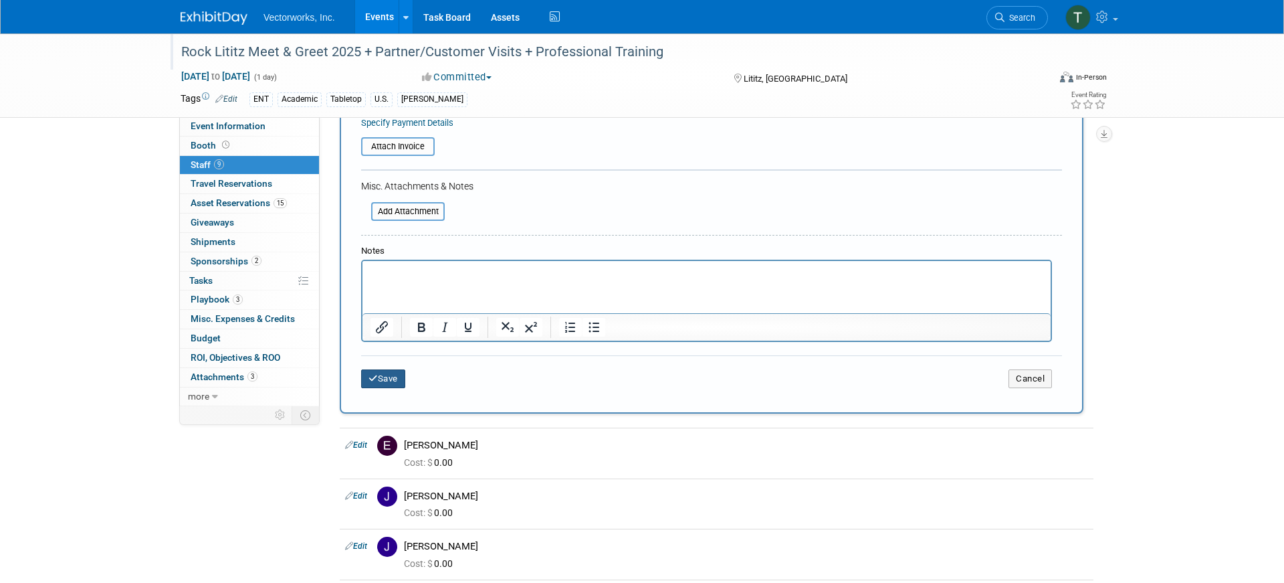
click at [389, 387] on button "Save" at bounding box center [383, 378] width 44 height 19
